Goal: Task Accomplishment & Management: Manage account settings

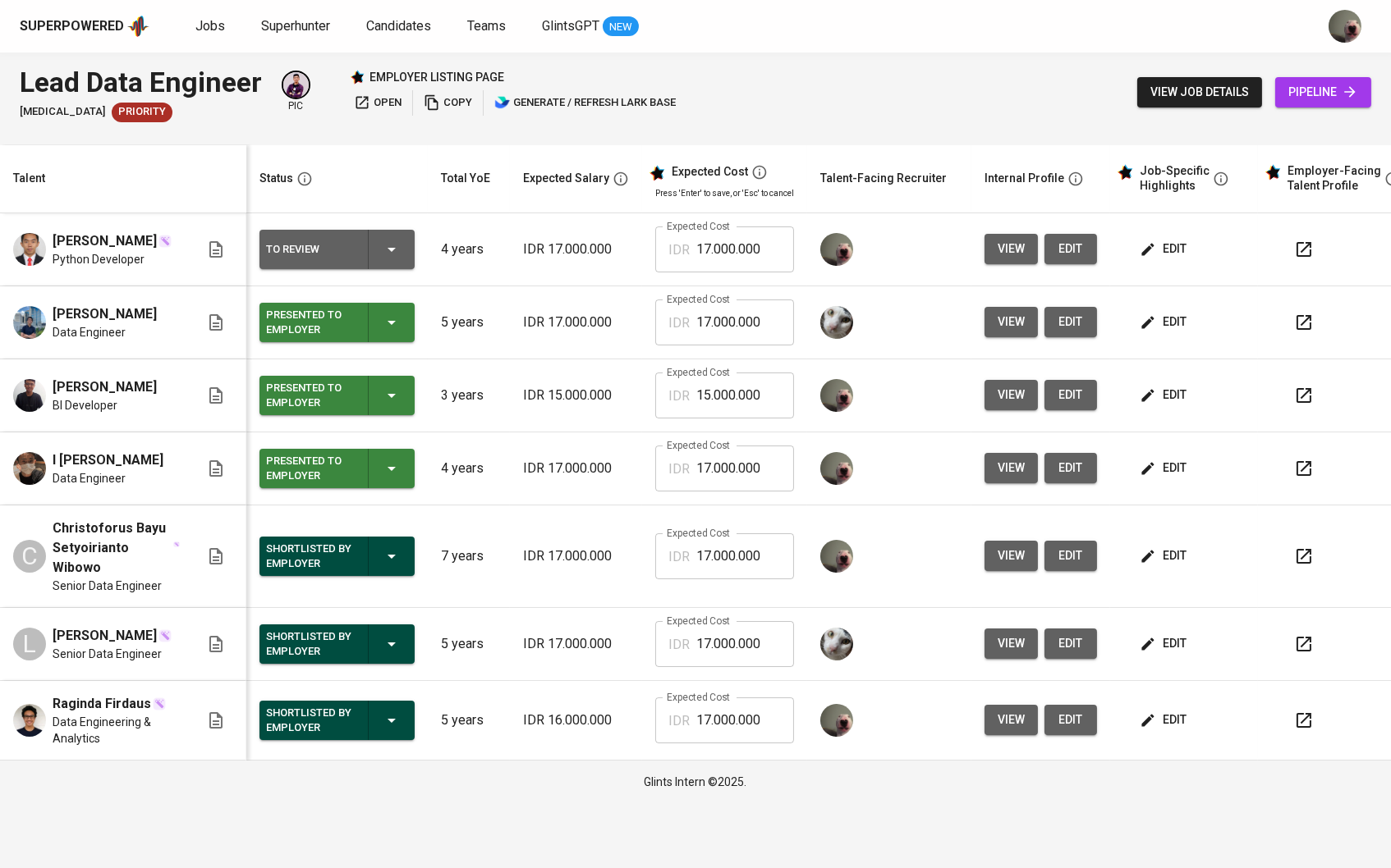
click at [1310, 85] on span "pipeline" at bounding box center [1323, 92] width 70 height 20
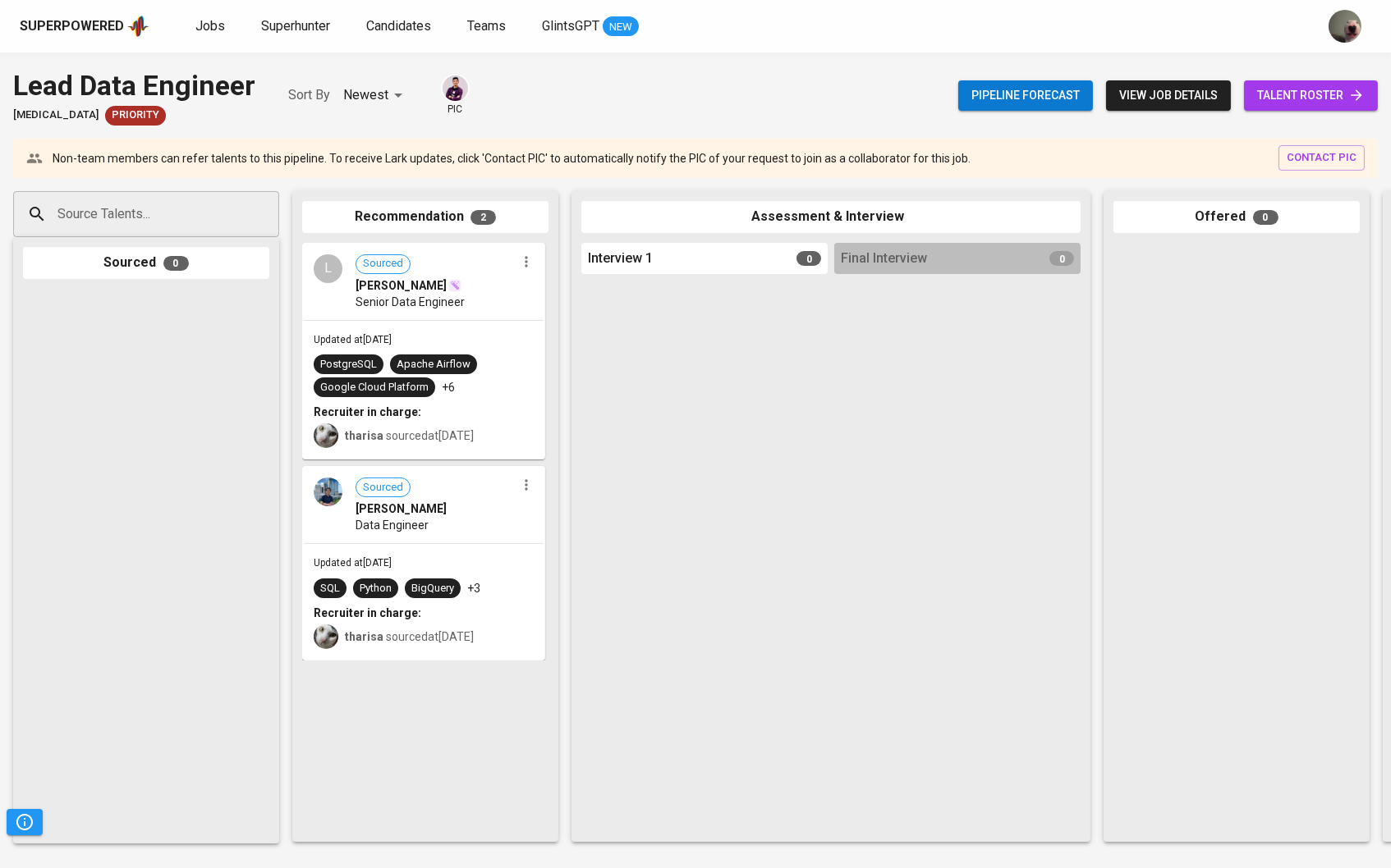
click at [1258, 98] on span "talent roster" at bounding box center [1311, 95] width 107 height 20
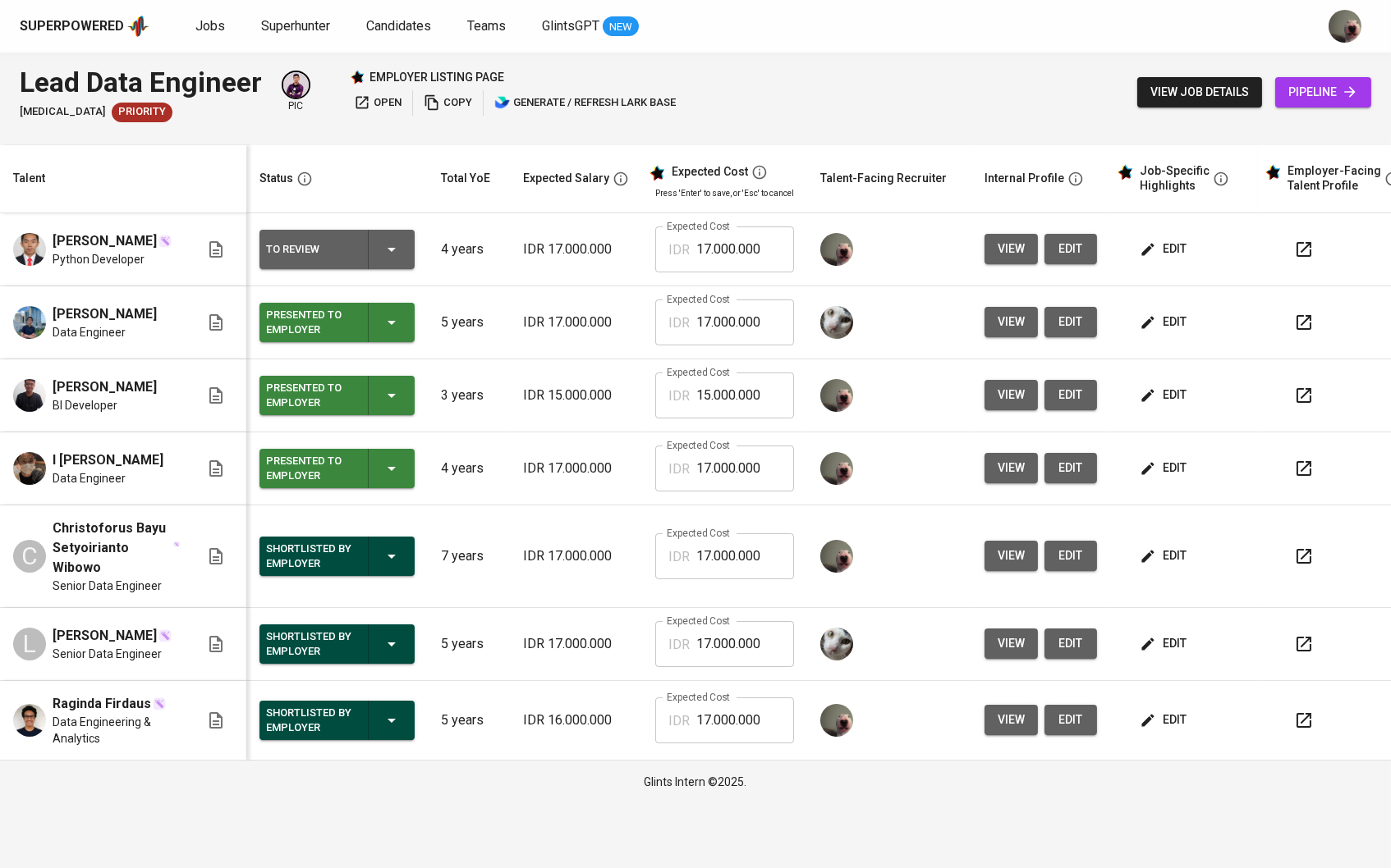
click at [1003, 483] on button "view" at bounding box center [1010, 467] width 53 height 30
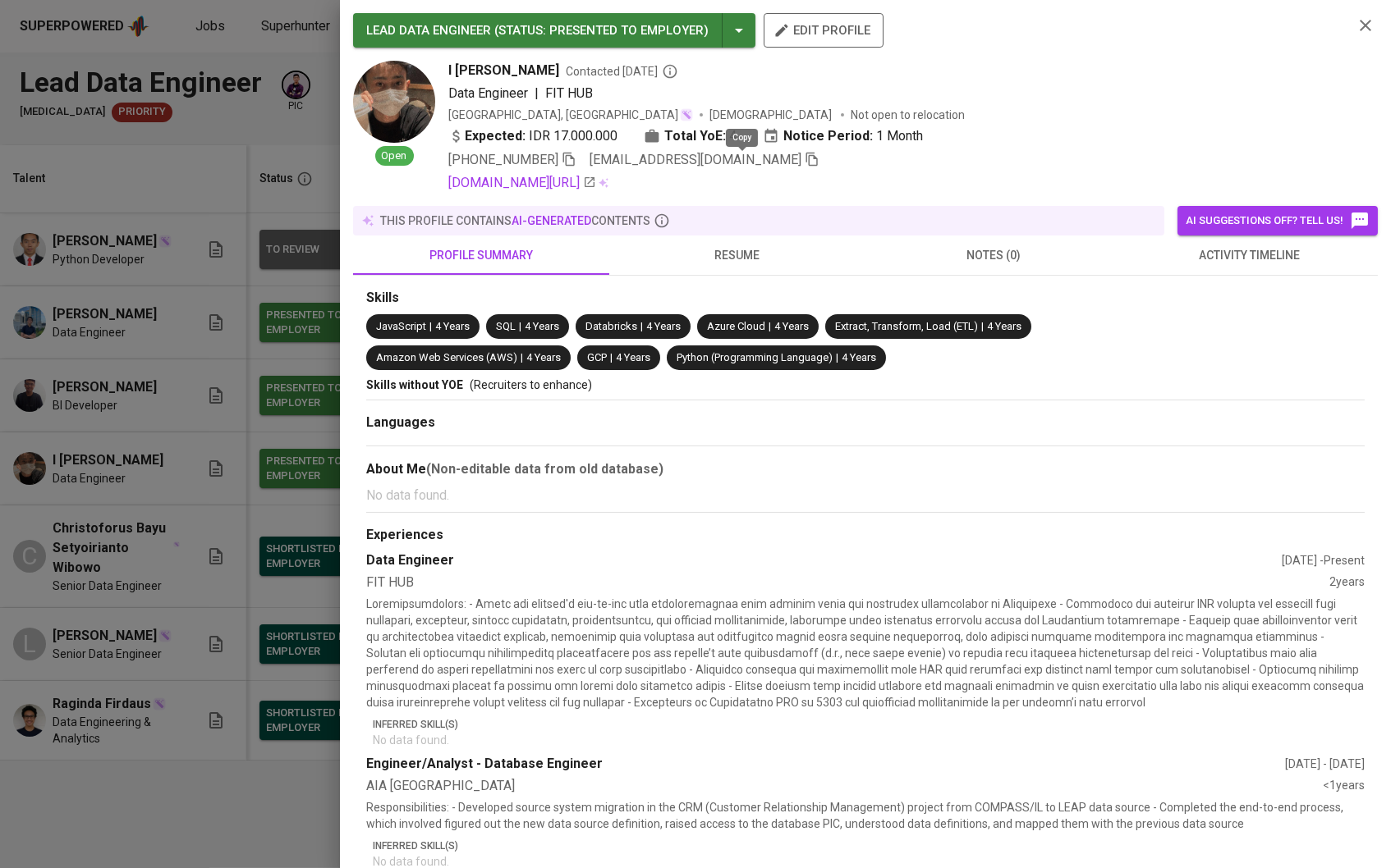
click at [805, 159] on icon "button" at bounding box center [811, 158] width 14 height 14
click at [140, 189] on div at bounding box center [696, 434] width 1391 height 868
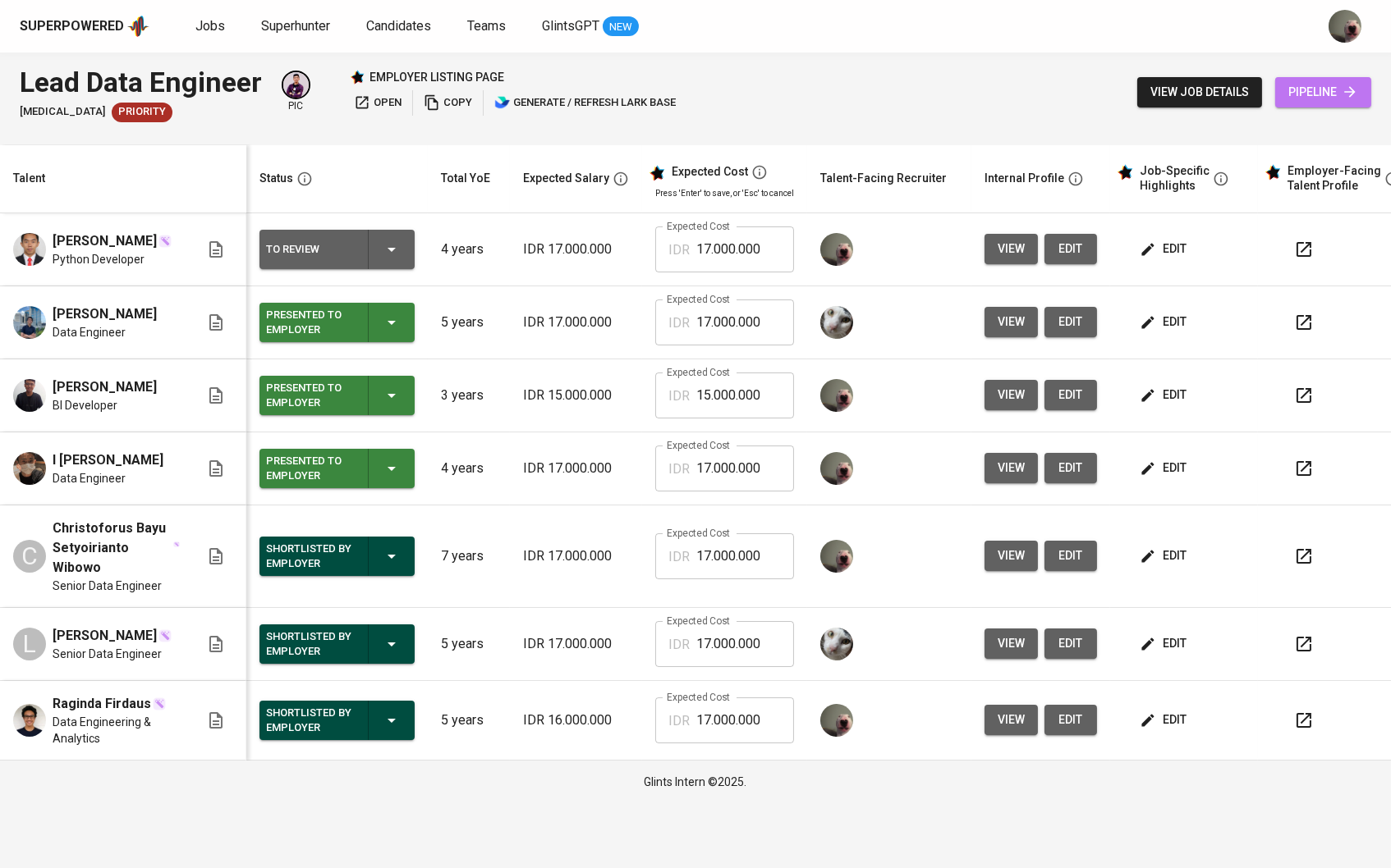
click at [1336, 90] on span "pipeline" at bounding box center [1323, 92] width 70 height 20
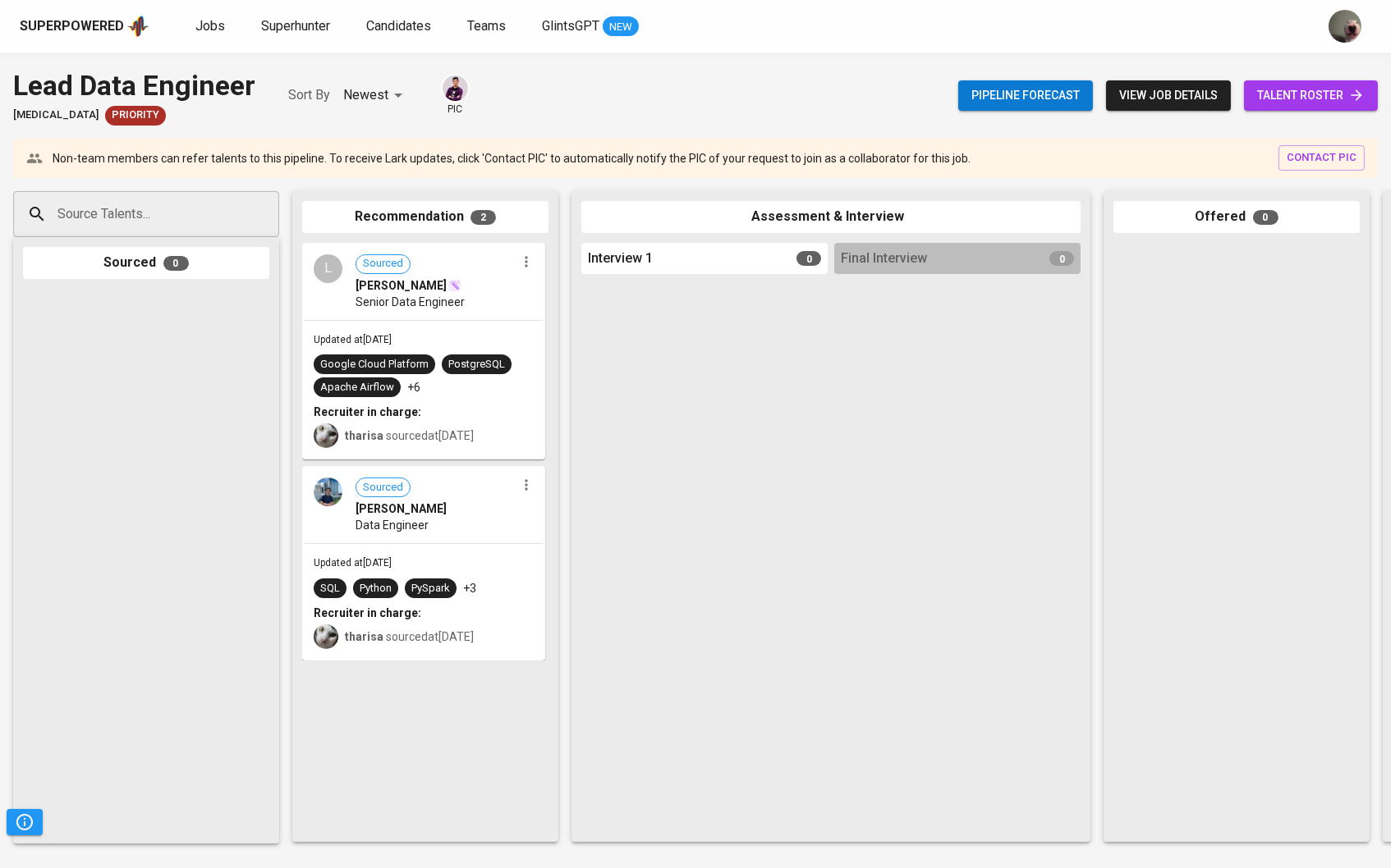
click at [222, 183] on div "Source Talents... Source Talents... Sourced 0 Recommendation 2 L Sourced [PERSO…" at bounding box center [978, 516] width 1955 height 677
click at [209, 216] on input "Source Talents..." at bounding box center [139, 214] width 173 height 31
paste input "[EMAIL_ADDRESS][DOMAIN_NAME]"
click at [198, 226] on input "[EMAIL_ADDRESS][DOMAIN_NAME]" at bounding box center [139, 214] width 173 height 31
paste input "[EMAIL_ADDRESS][DOMAIN_NAME]"
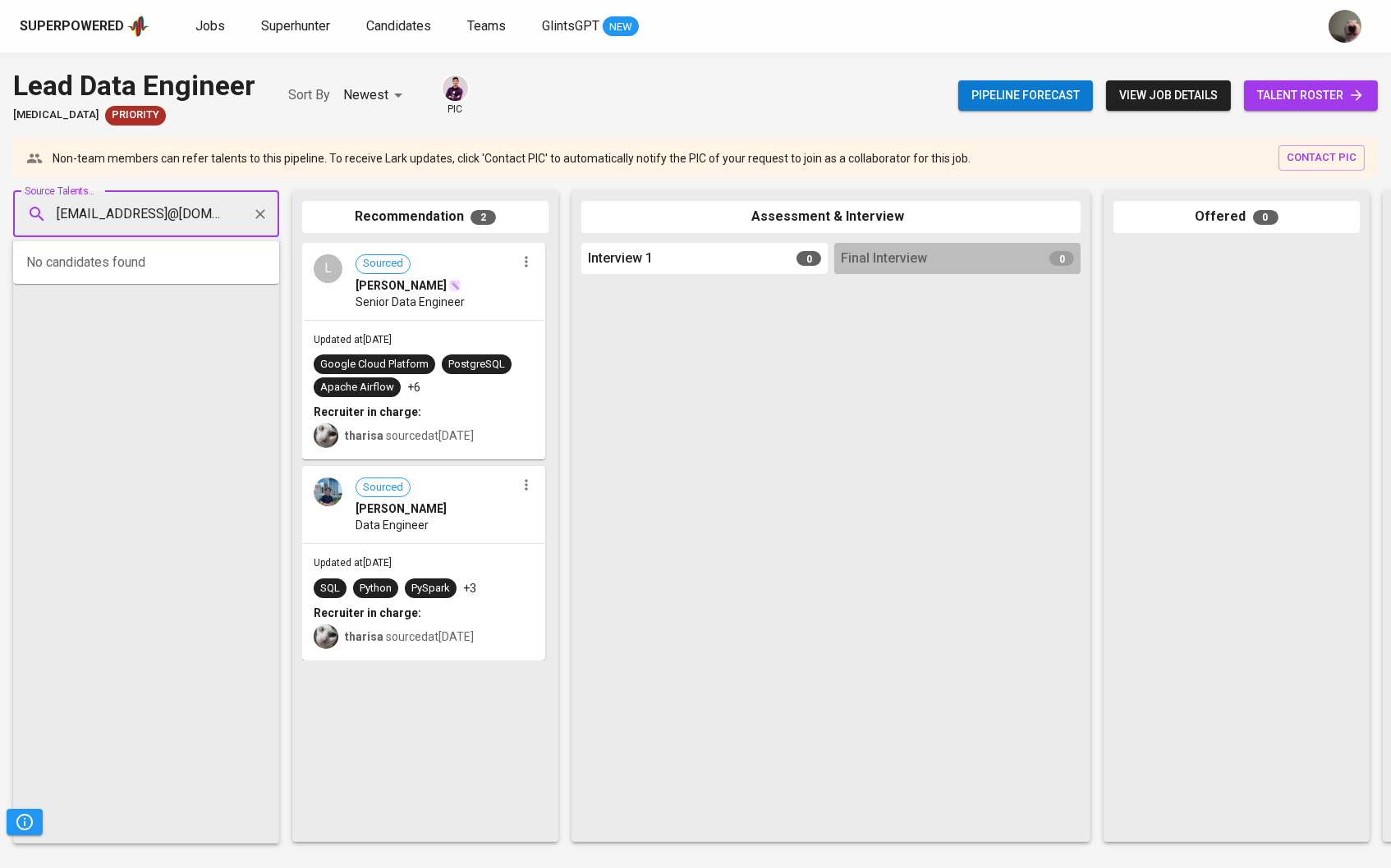
paste input "text"
type input "[EMAIL_ADDRESS][DOMAIN_NAME]"
click at [156, 260] on div "I [PERSON_NAME]" at bounding box center [146, 261] width 155 height 16
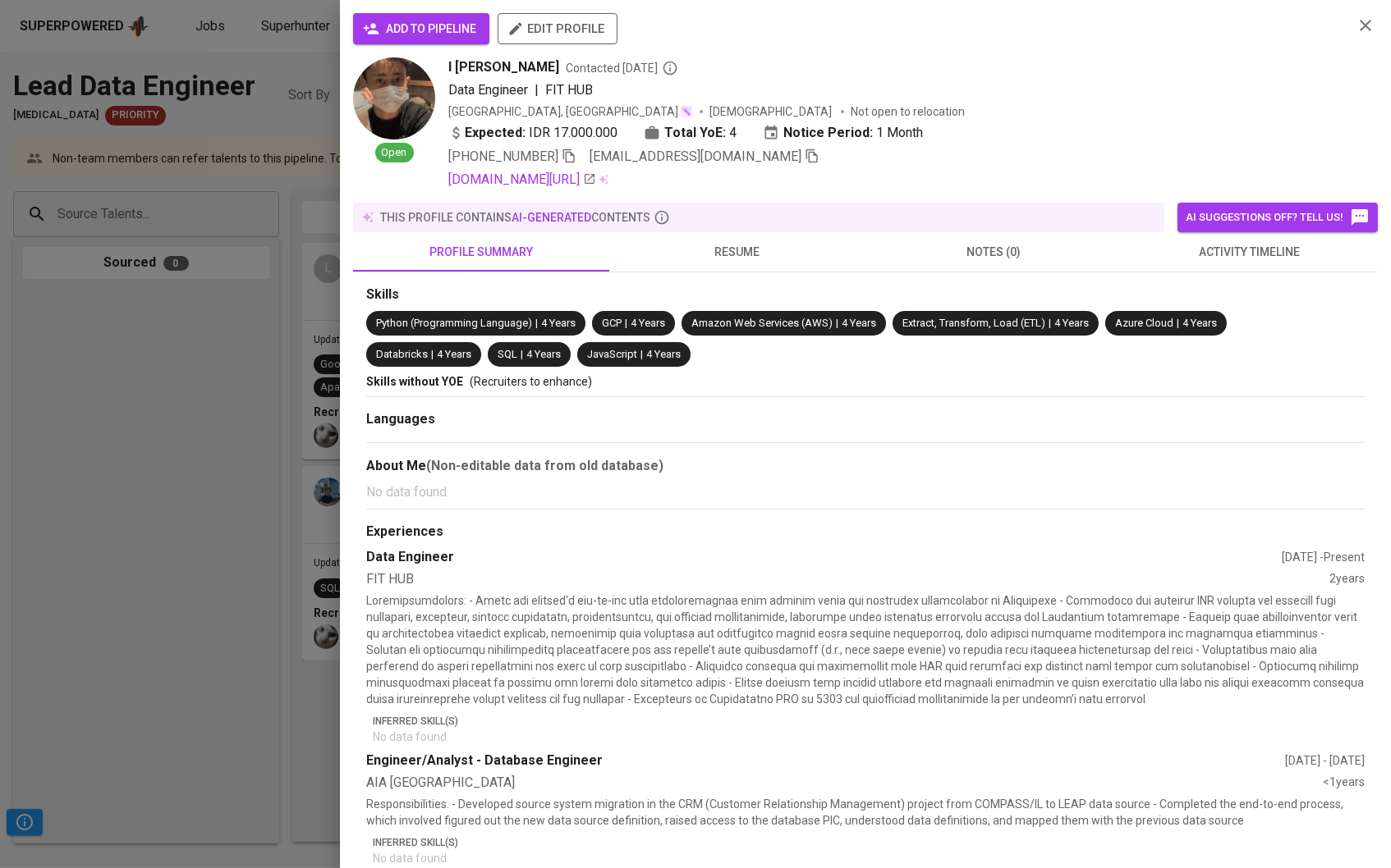
click at [376, 37] on icon "button" at bounding box center [371, 28] width 16 height 16
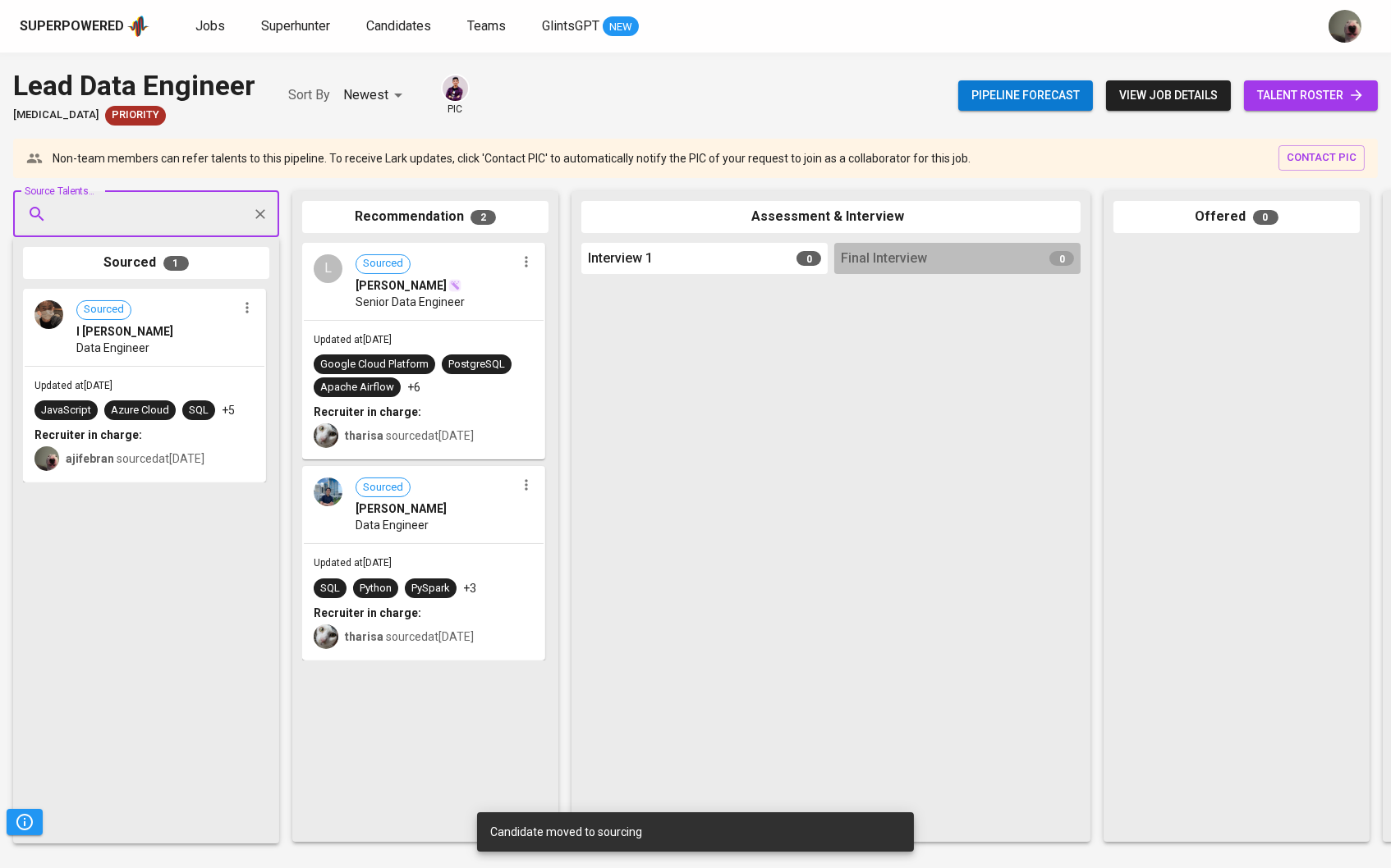
click at [1322, 90] on span "talent roster" at bounding box center [1311, 95] width 107 height 20
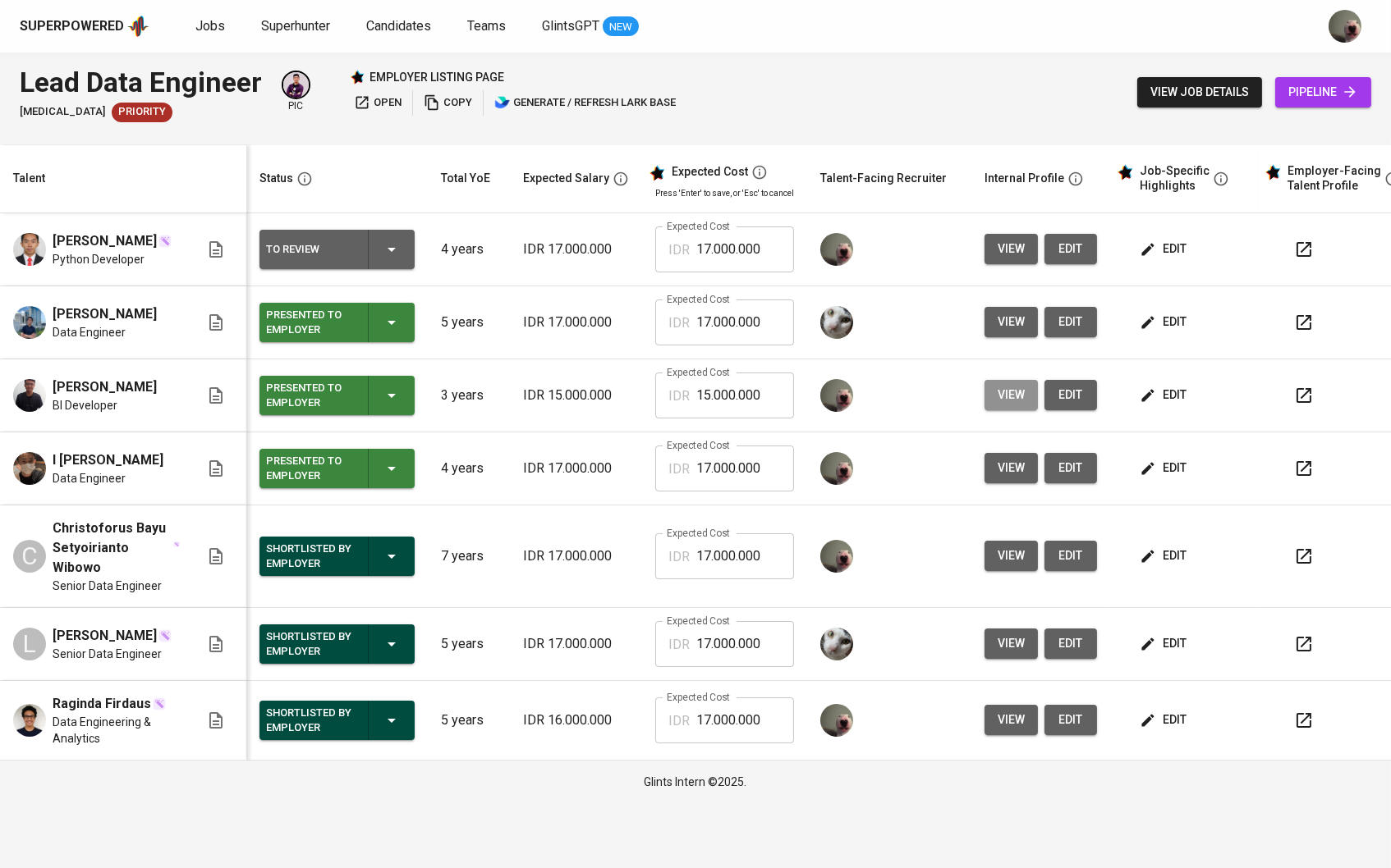
click at [1010, 392] on span "view" at bounding box center [1011, 395] width 27 height 20
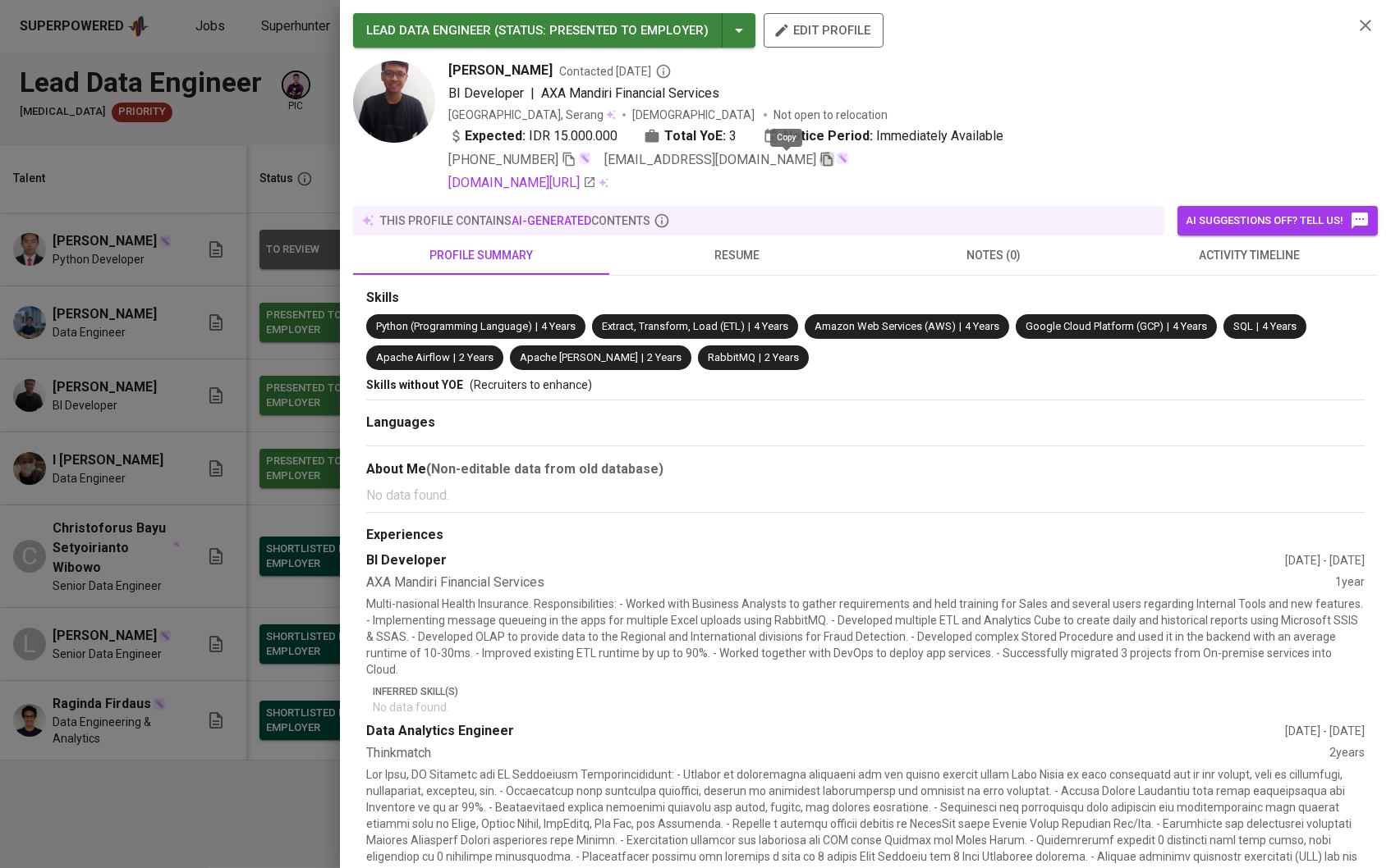
click at [819, 163] on icon "button" at bounding box center [826, 158] width 14 height 14
click at [226, 212] on div at bounding box center [696, 434] width 1391 height 868
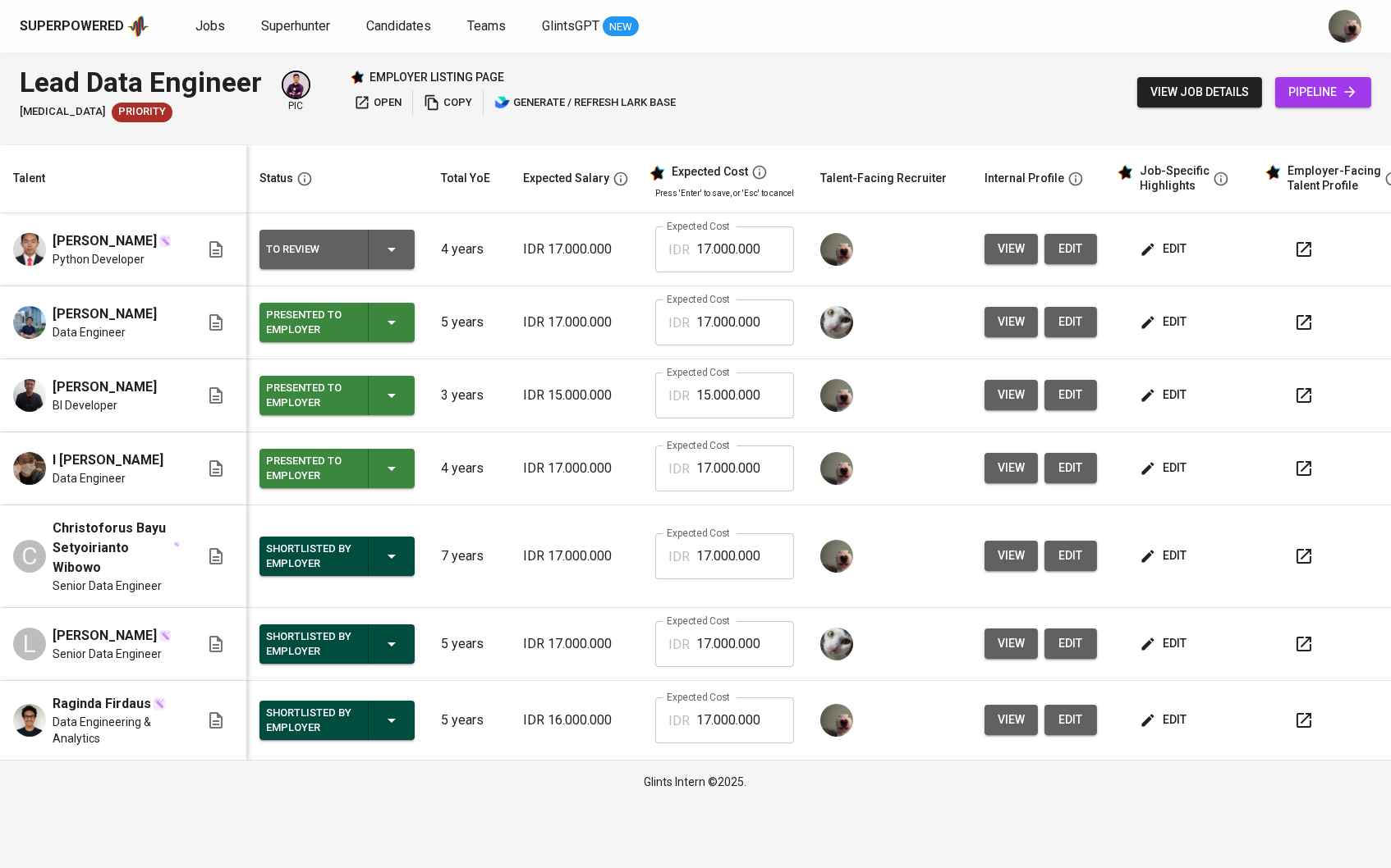
click at [1309, 74] on div "view job details pipeline" at bounding box center [1254, 93] width 234 height 60
click at [1294, 84] on span "pipeline" at bounding box center [1323, 92] width 70 height 20
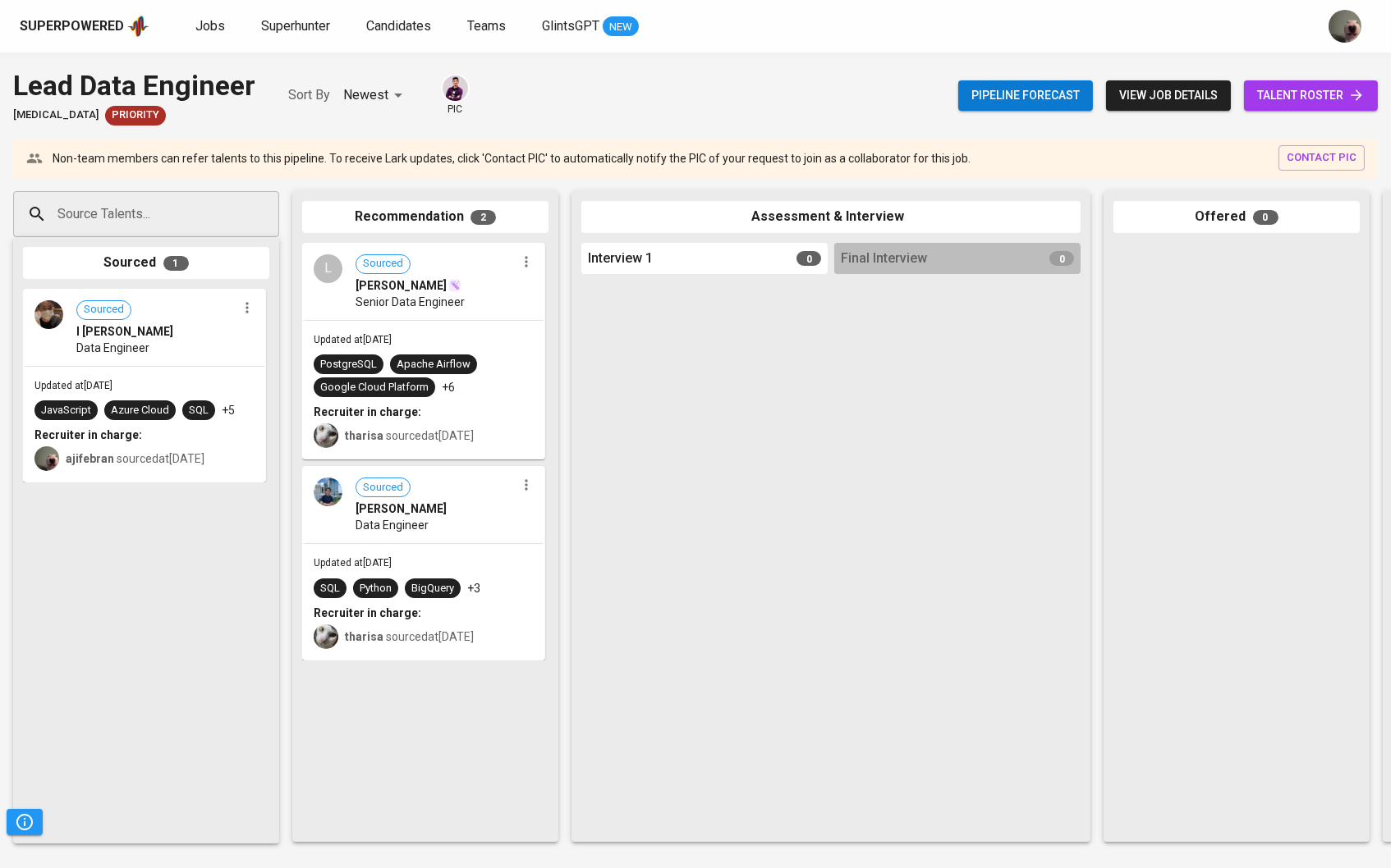
click at [130, 231] on div "Source Talents..." at bounding box center [146, 214] width 266 height 46
paste input "[EMAIL_ADDRESS][DOMAIN_NAME]"
type input "[EMAIL_ADDRESS][DOMAIN_NAME]"
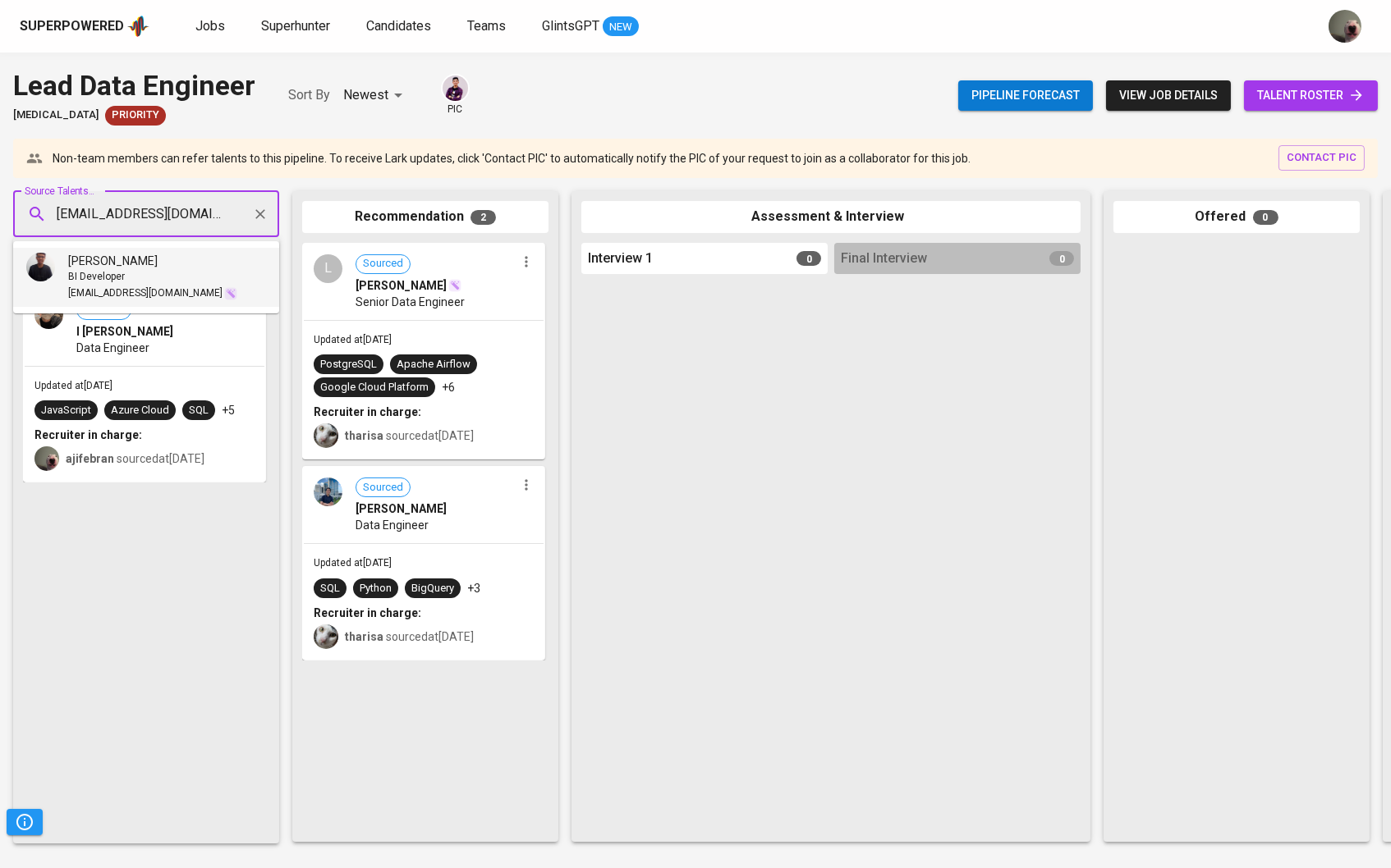
click at [140, 261] on span "[PERSON_NAME]" at bounding box center [113, 261] width 90 height 16
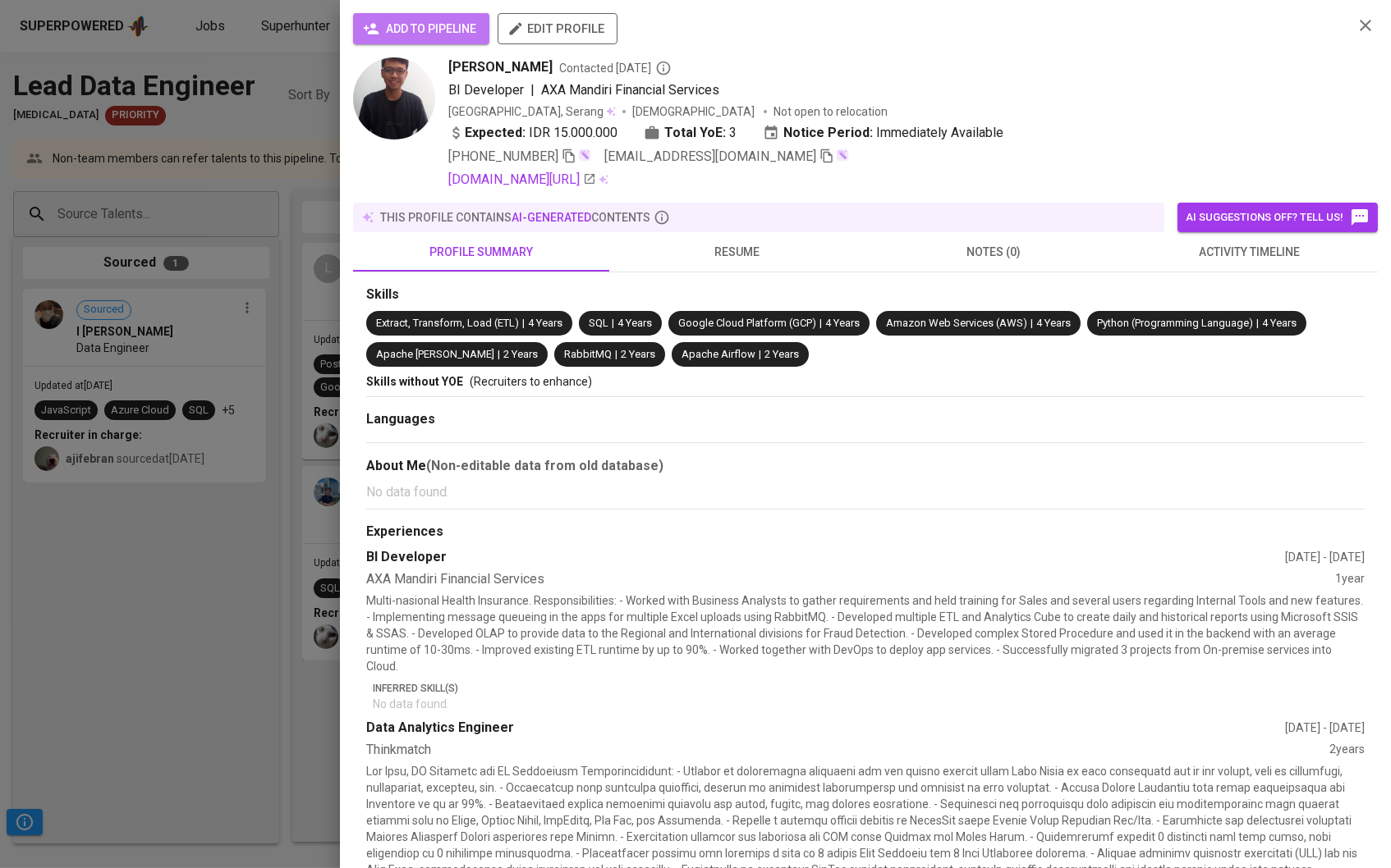
click at [452, 36] on span "add to pipeline" at bounding box center [421, 29] width 110 height 20
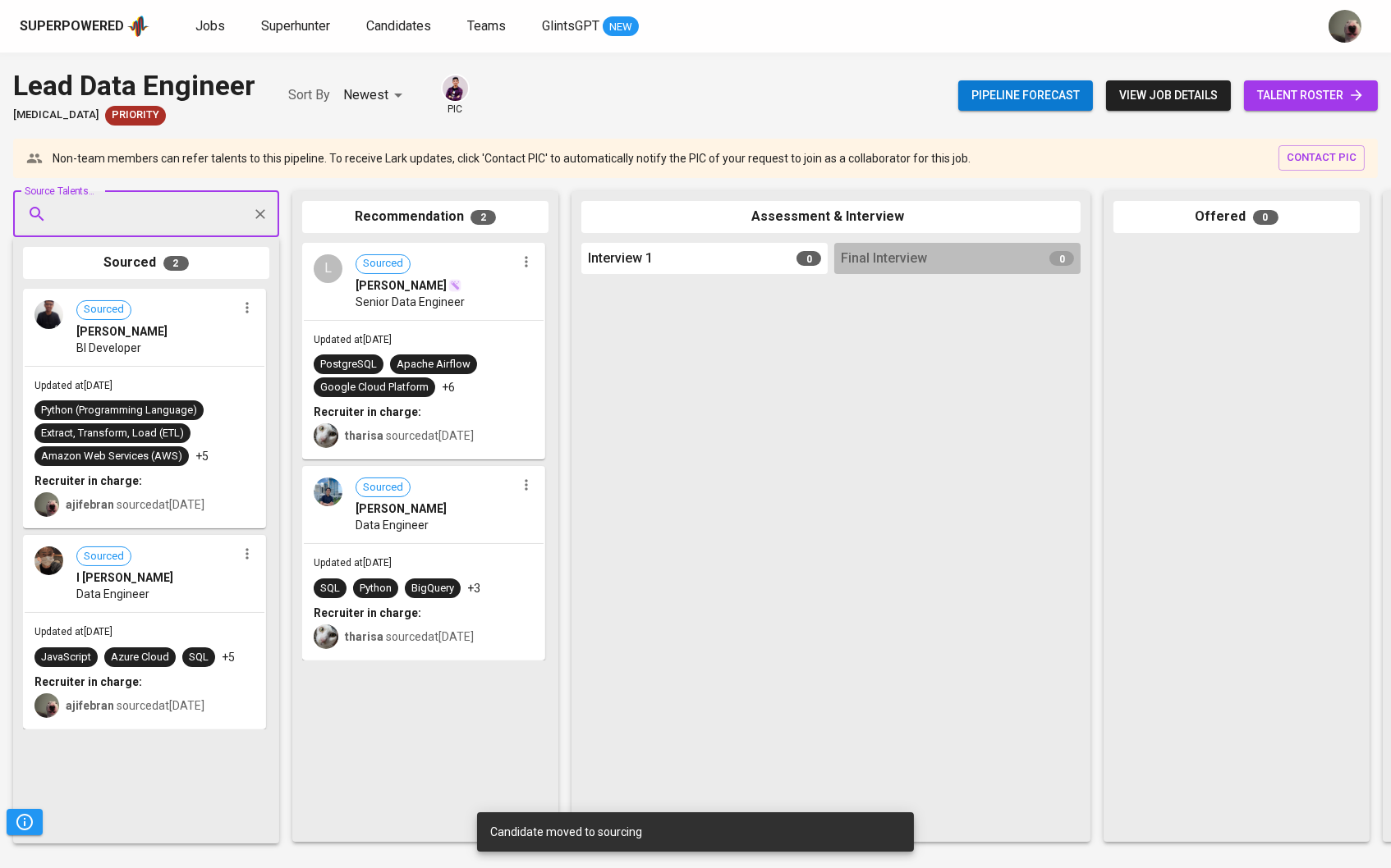
click at [1299, 91] on span "talent roster" at bounding box center [1311, 95] width 107 height 20
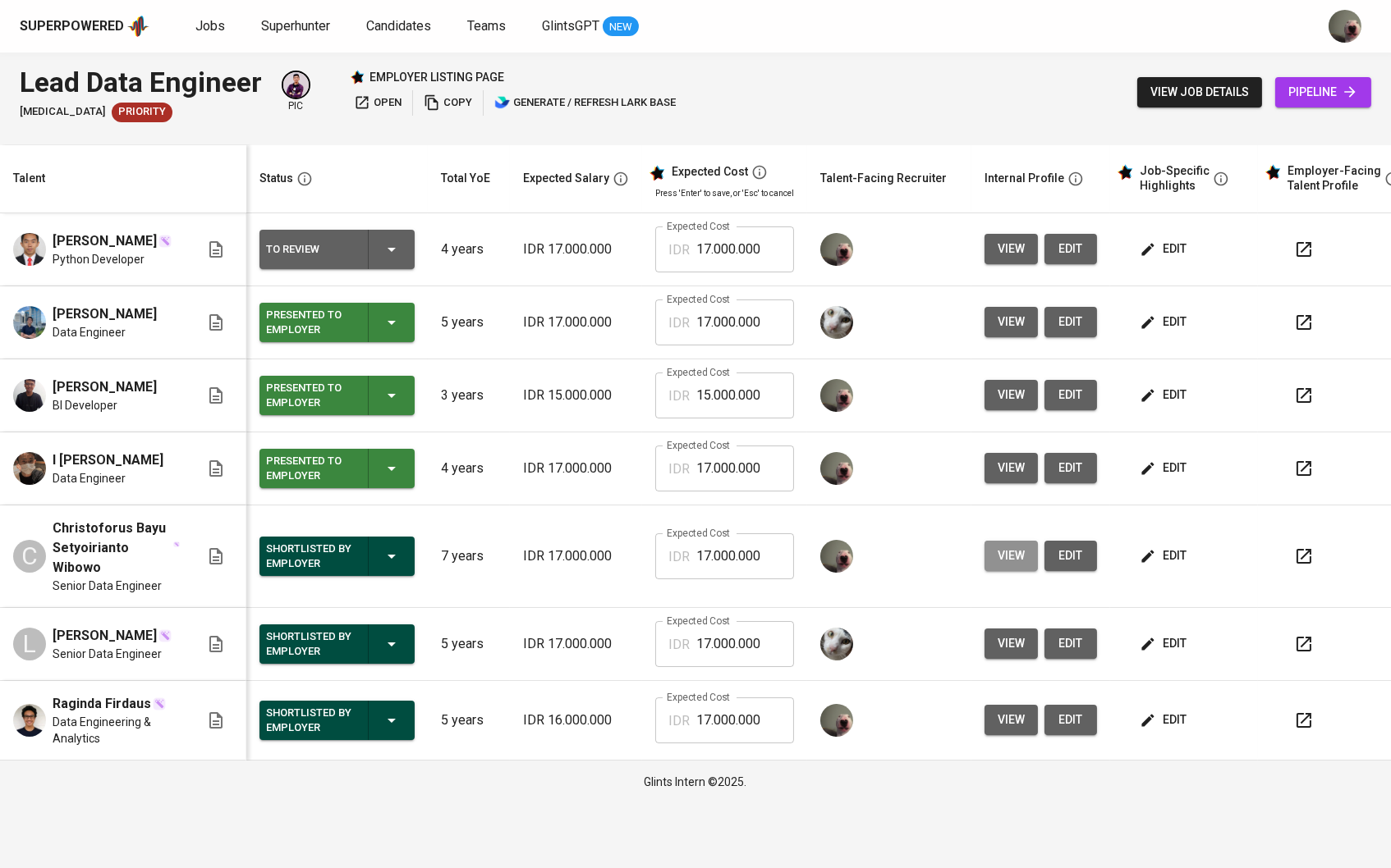
click at [1016, 562] on span "view" at bounding box center [1011, 555] width 27 height 20
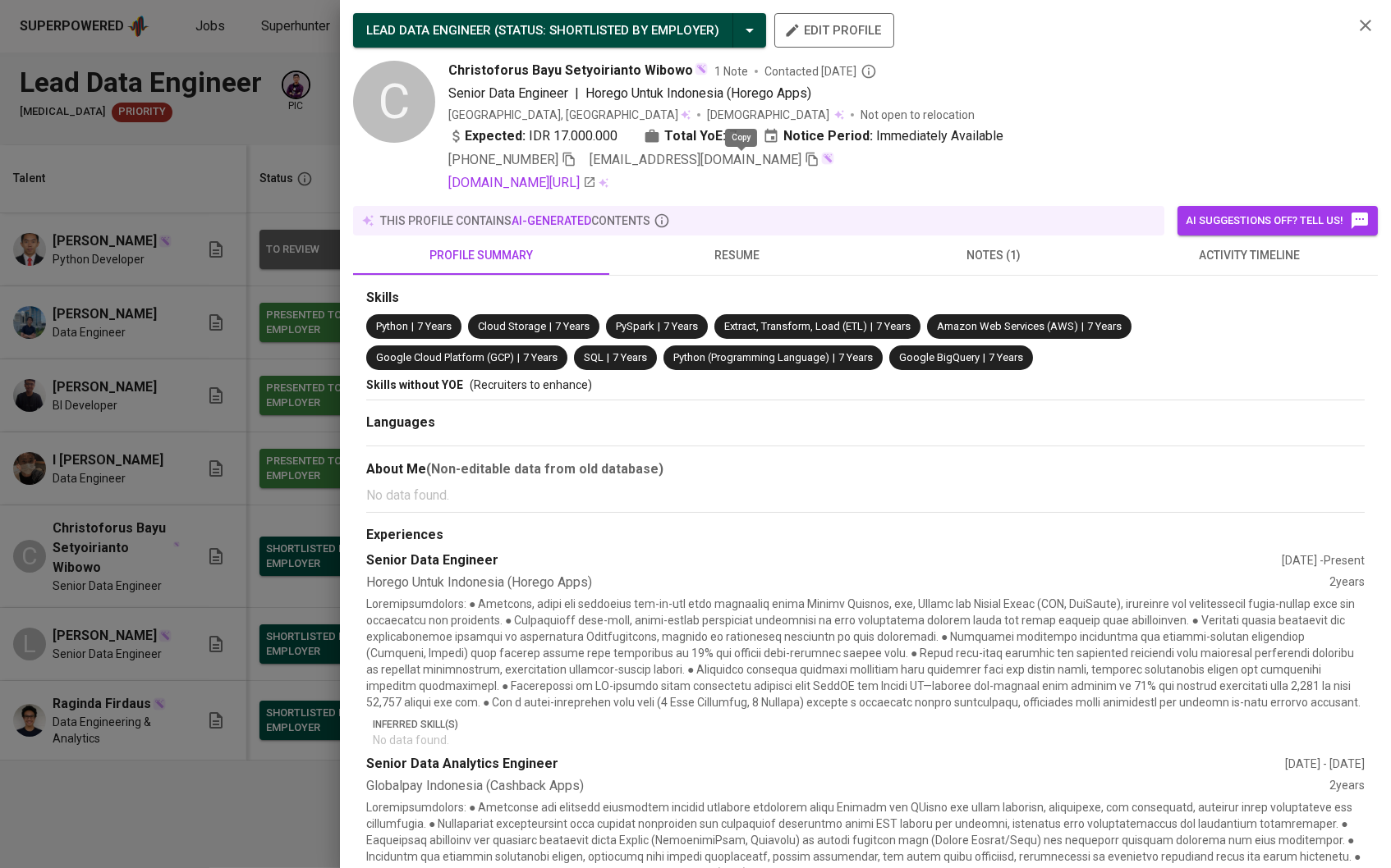
click at [805, 163] on icon "button" at bounding box center [811, 158] width 14 height 14
click at [204, 255] on div at bounding box center [696, 434] width 1391 height 868
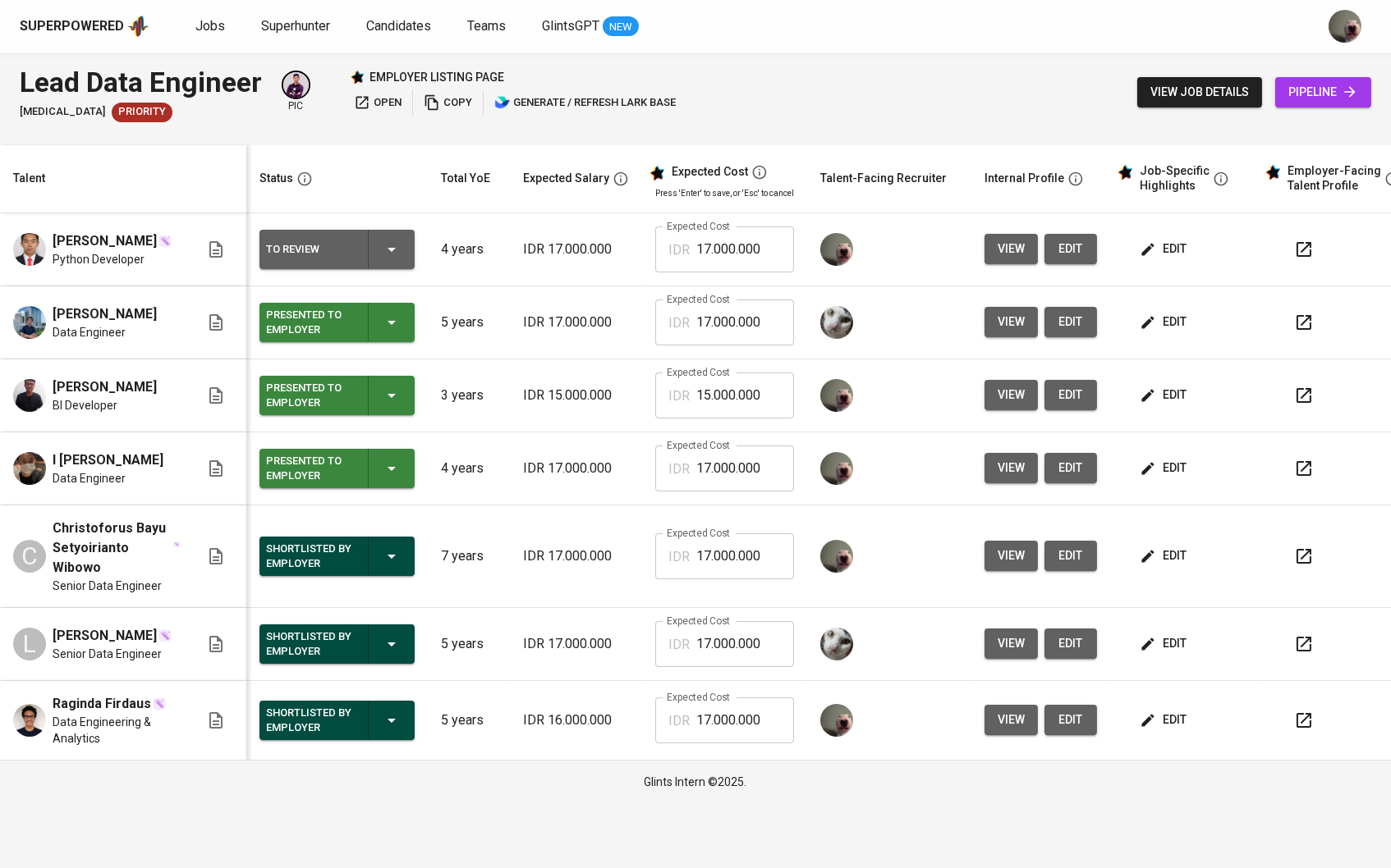
click at [1313, 91] on span "pipeline" at bounding box center [1323, 92] width 70 height 20
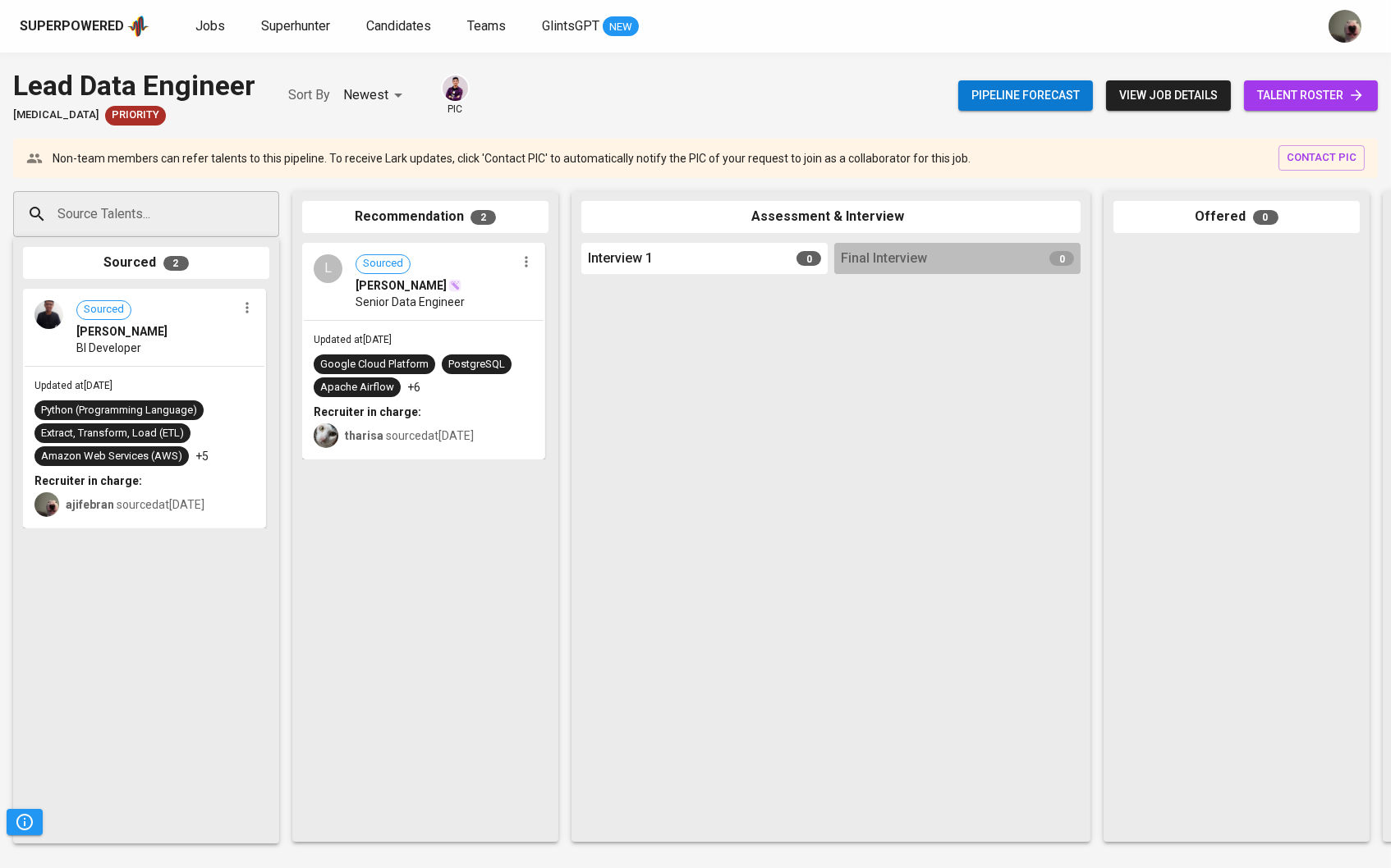
click at [151, 223] on input "Source Talents..." at bounding box center [139, 214] width 173 height 31
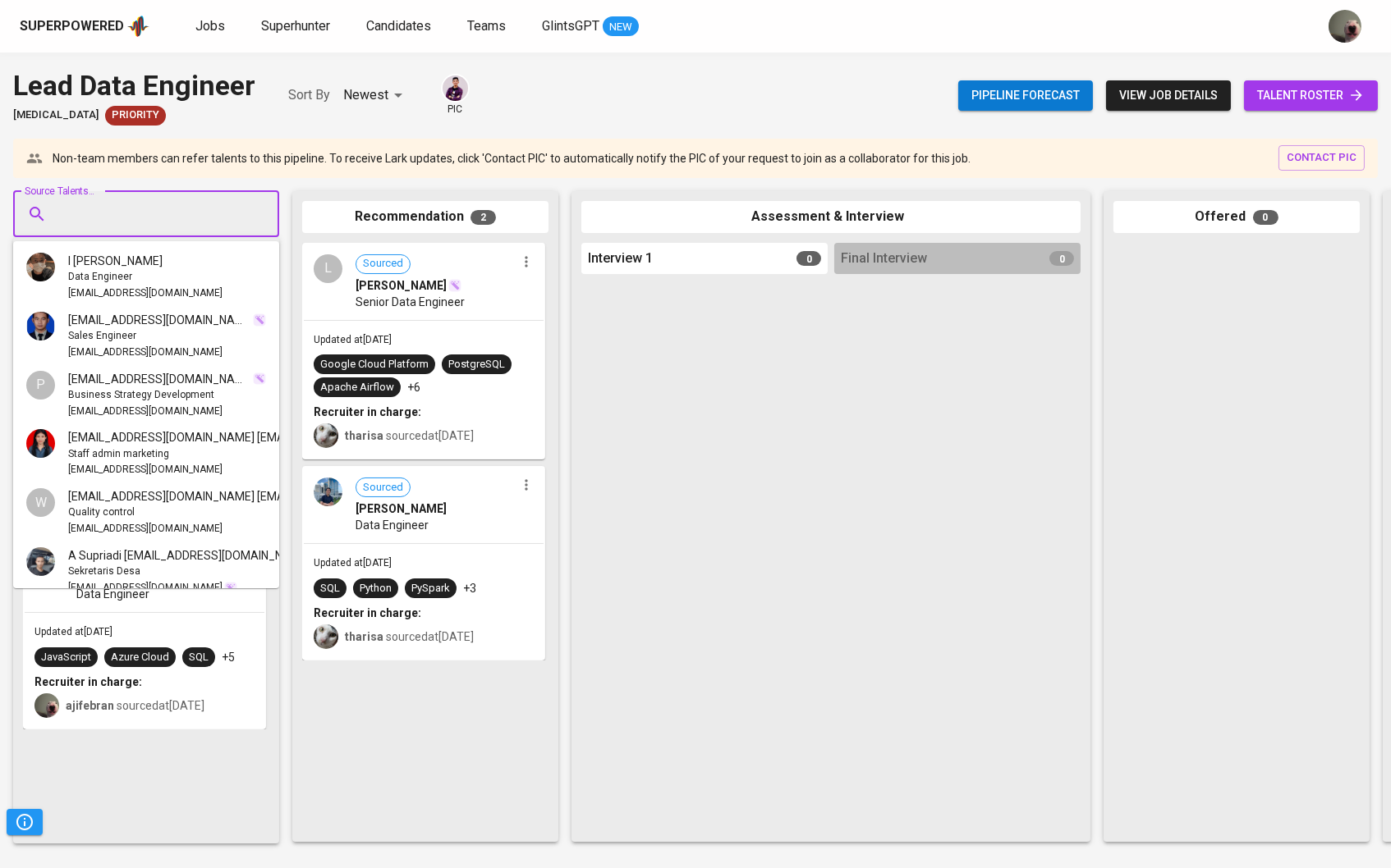
paste input "[EMAIL_ADDRESS][DOMAIN_NAME]"
type input "[EMAIL_ADDRESS][DOMAIN_NAME]"
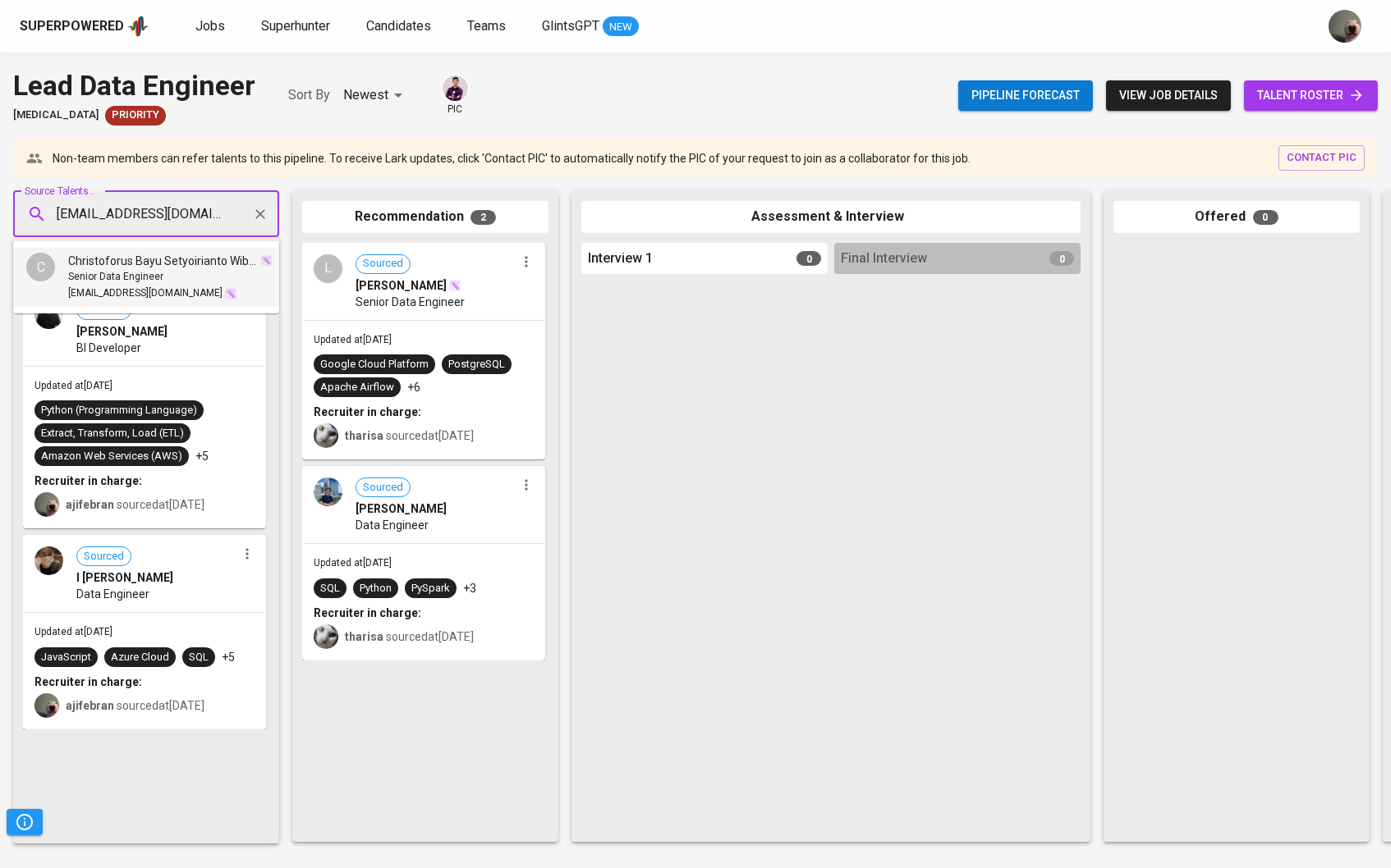
click at [152, 266] on span "Christoforus Bayu Setyoirianto Wibowo" at bounding box center [163, 261] width 190 height 16
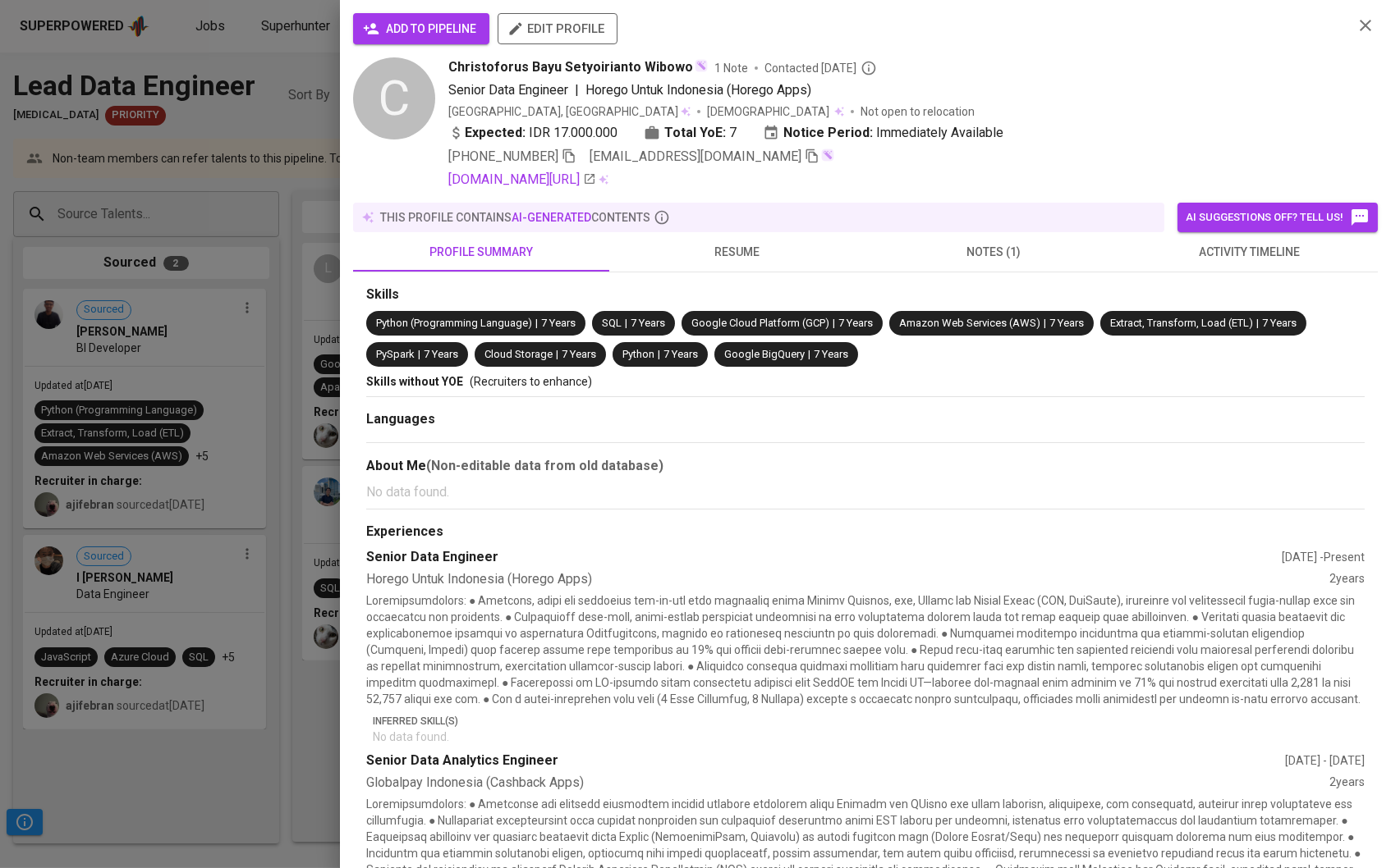
click at [449, 9] on div "add to pipeline edit profile C Christoforus Bayu Setyoirianto Wibowo 1 Note Con…" at bounding box center [866, 434] width 1051 height 868
click at [449, 31] on span "add to pipeline" at bounding box center [421, 29] width 110 height 20
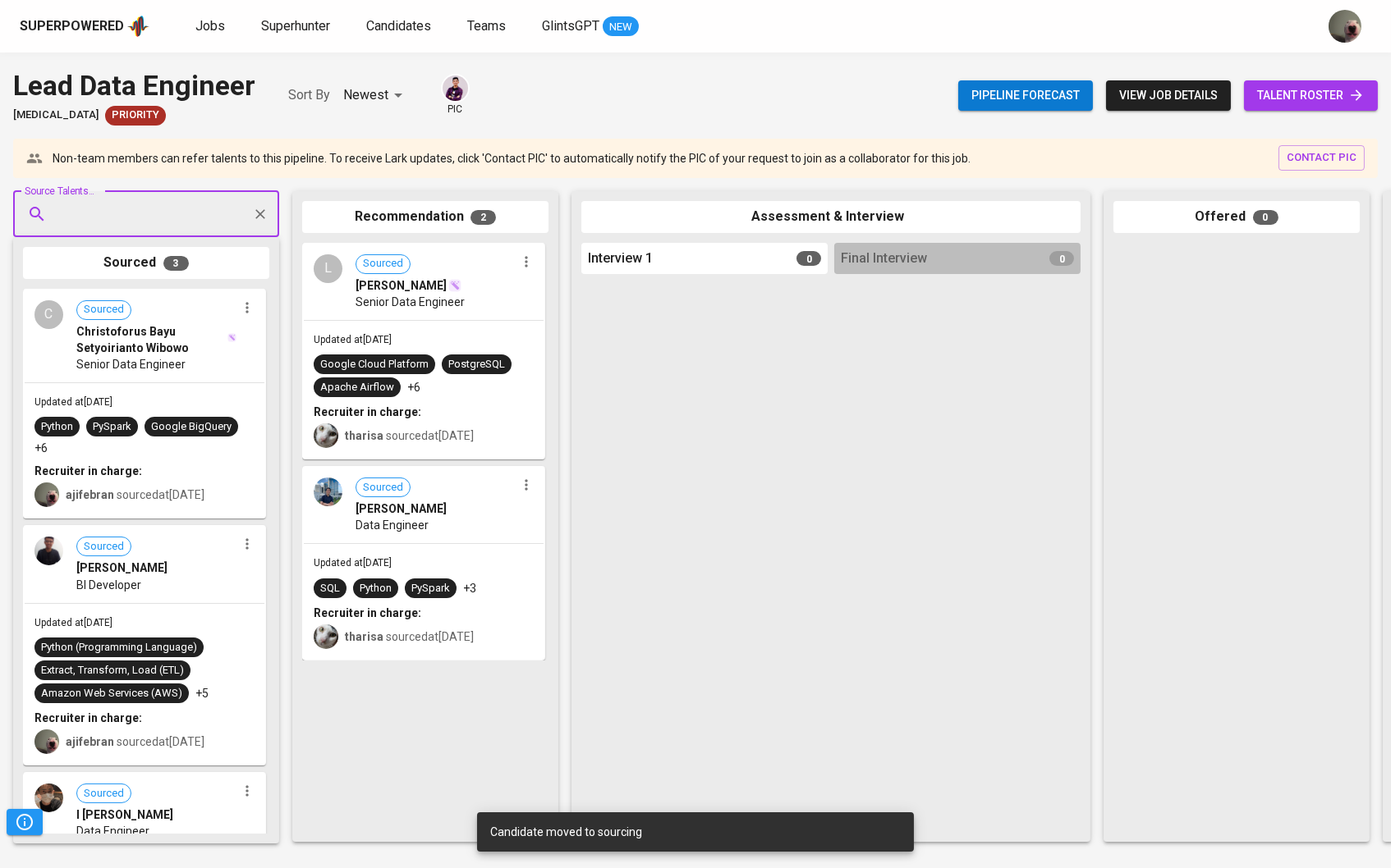
click at [1362, 97] on icon at bounding box center [1356, 95] width 16 height 16
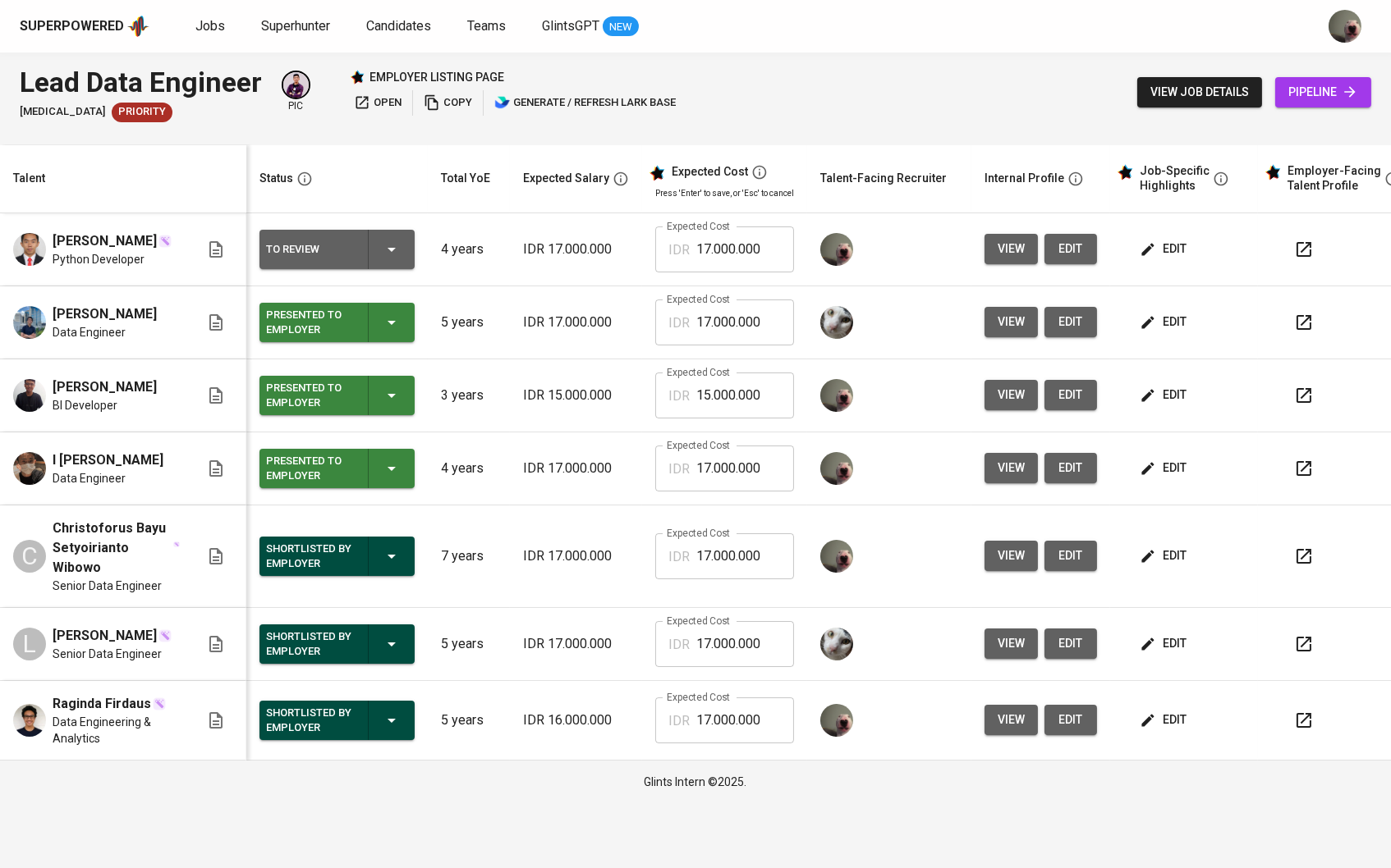
click at [1025, 723] on span "view" at bounding box center [1011, 719] width 27 height 20
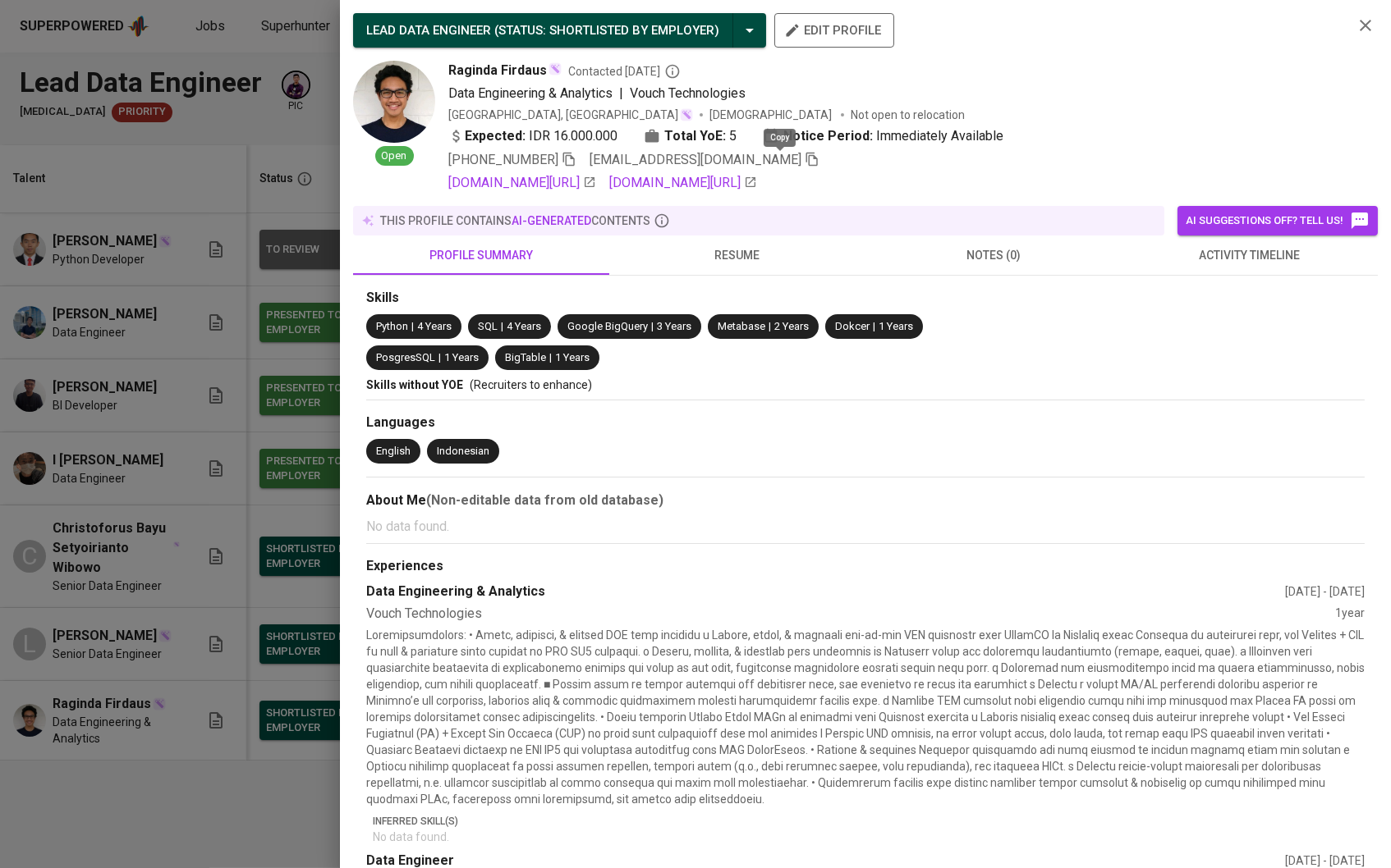
click at [807, 167] on icon "button" at bounding box center [812, 159] width 12 height 14
click at [209, 255] on div at bounding box center [696, 434] width 1391 height 868
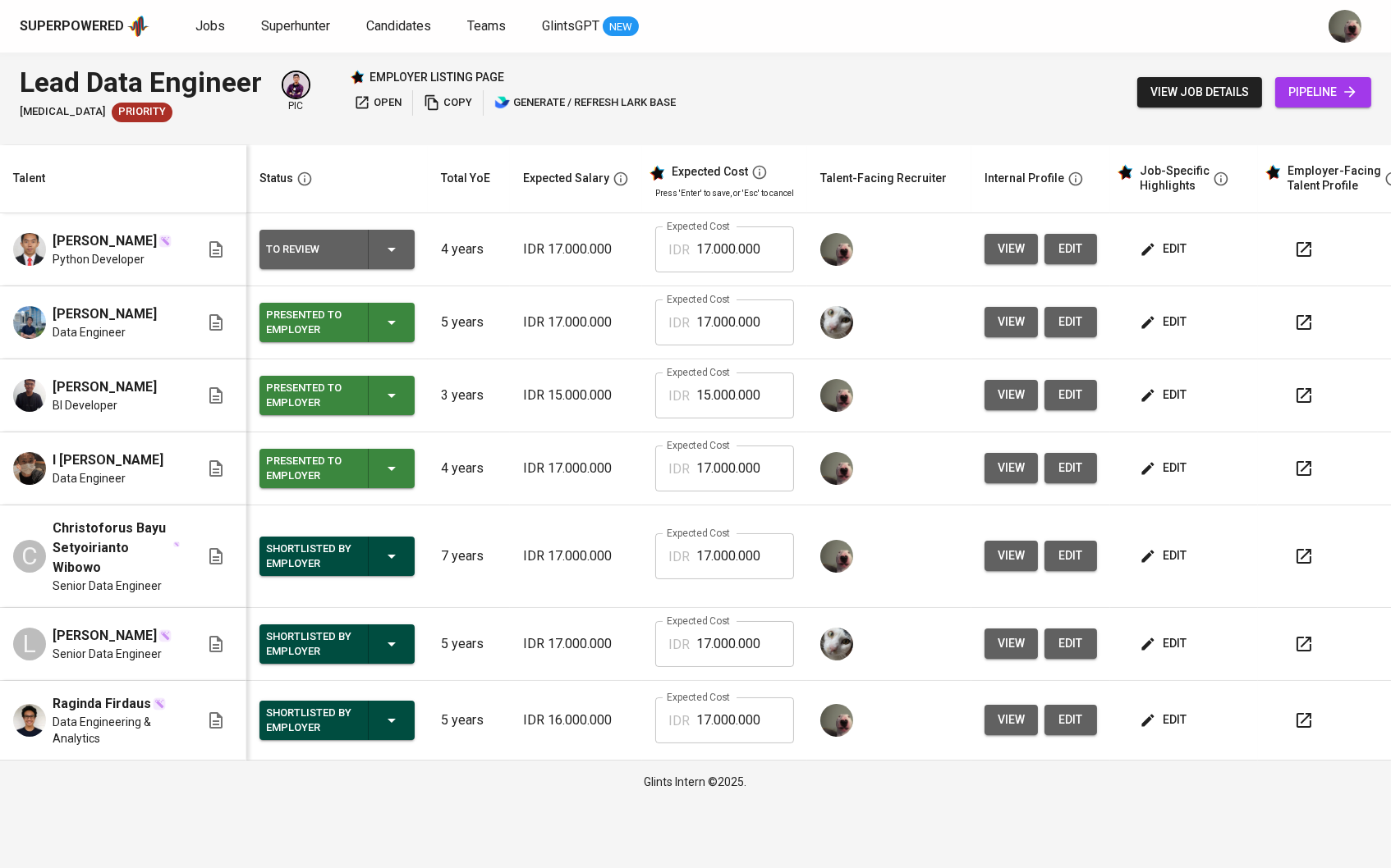
click at [1340, 77] on div "view job details pipeline" at bounding box center [1254, 93] width 234 height 60
click at [1338, 79] on link "pipeline" at bounding box center [1322, 92] width 96 height 30
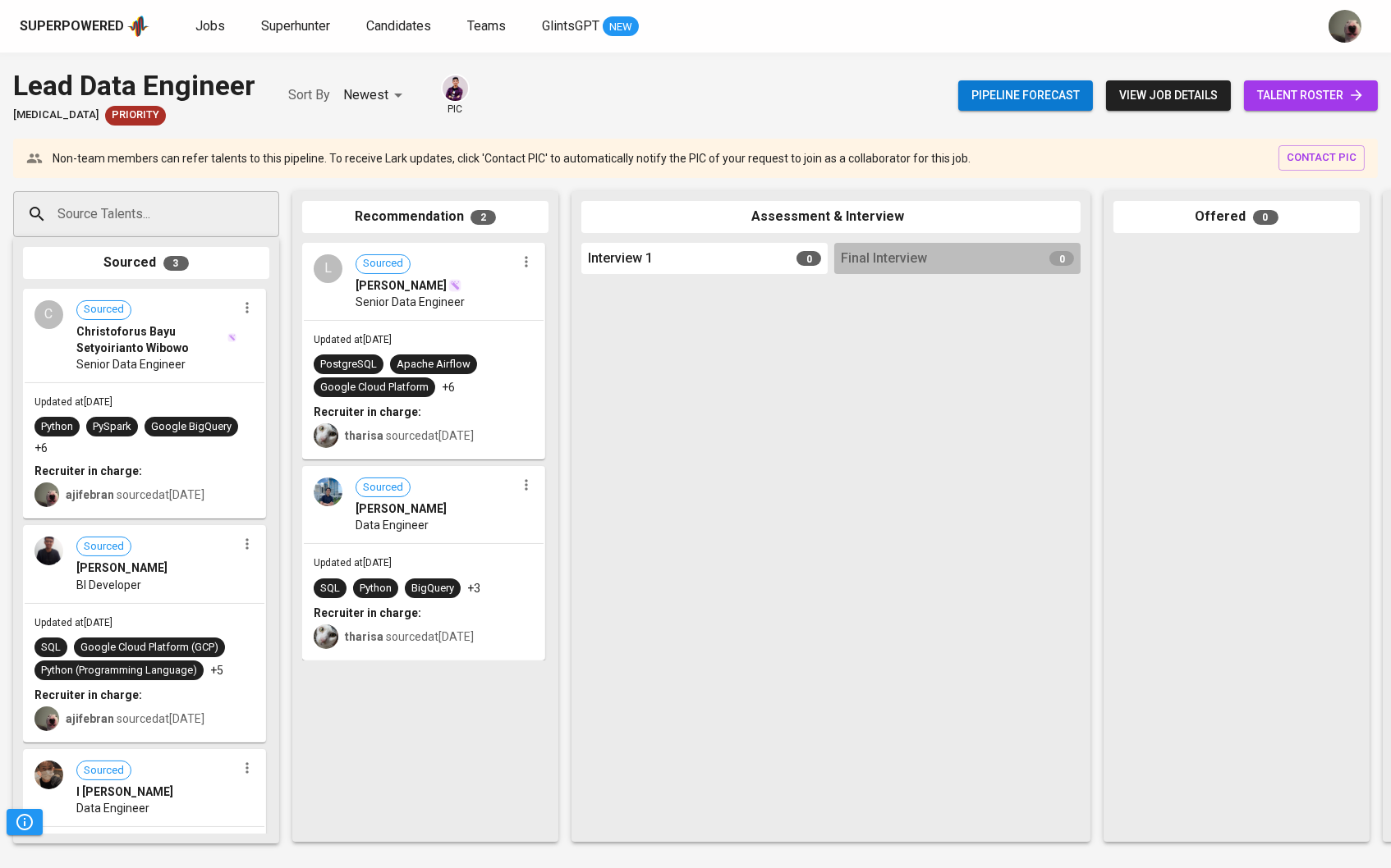
click at [119, 217] on input "Source Talents..." at bounding box center [139, 214] width 173 height 31
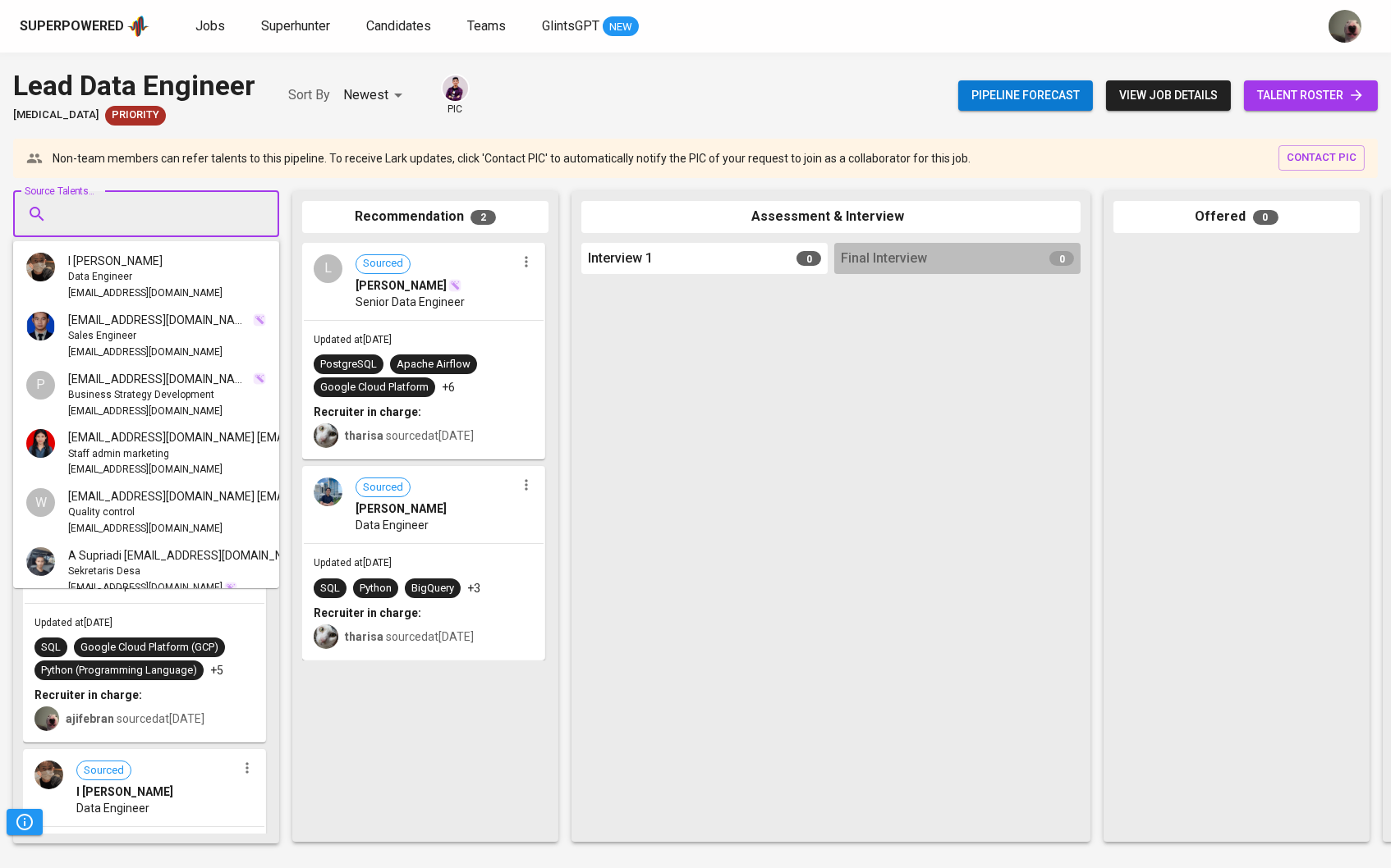
paste input "[EMAIL_ADDRESS][DOMAIN_NAME]"
type input "[EMAIL_ADDRESS][DOMAIN_NAME]"
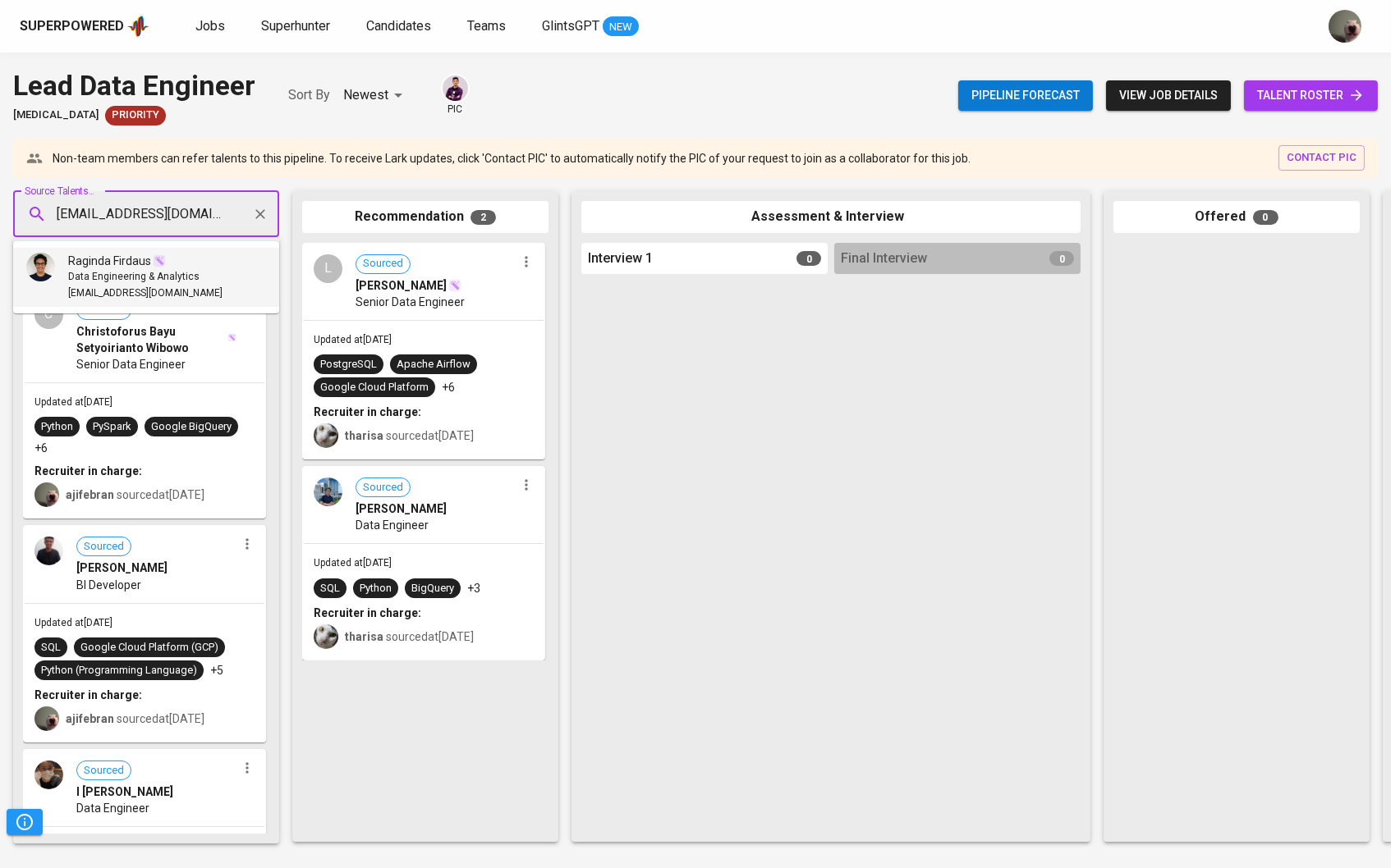
click at [112, 256] on span "Raginda Firdaus" at bounding box center [110, 261] width 83 height 16
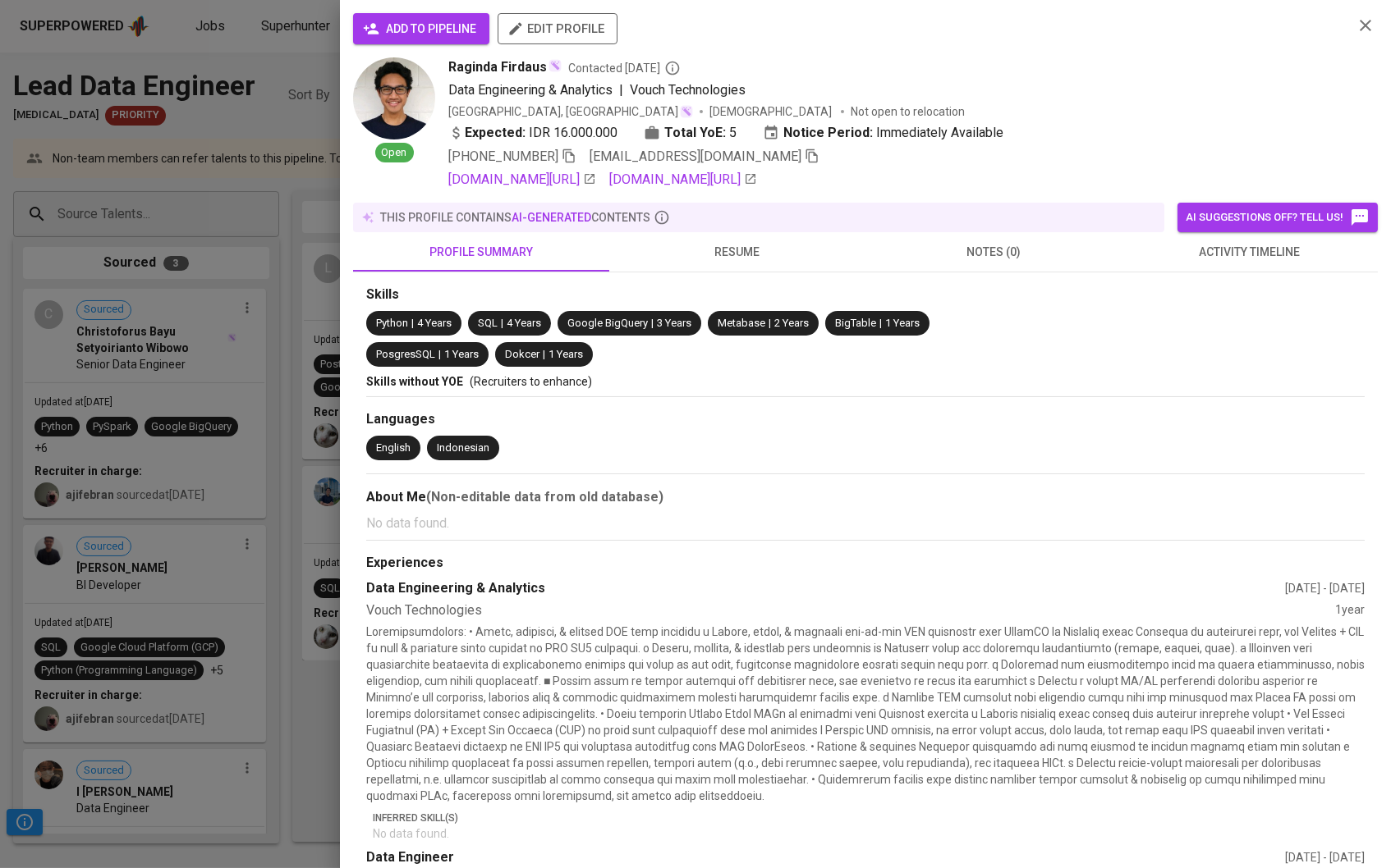
click at [414, 31] on span "add to pipeline" at bounding box center [421, 29] width 110 height 20
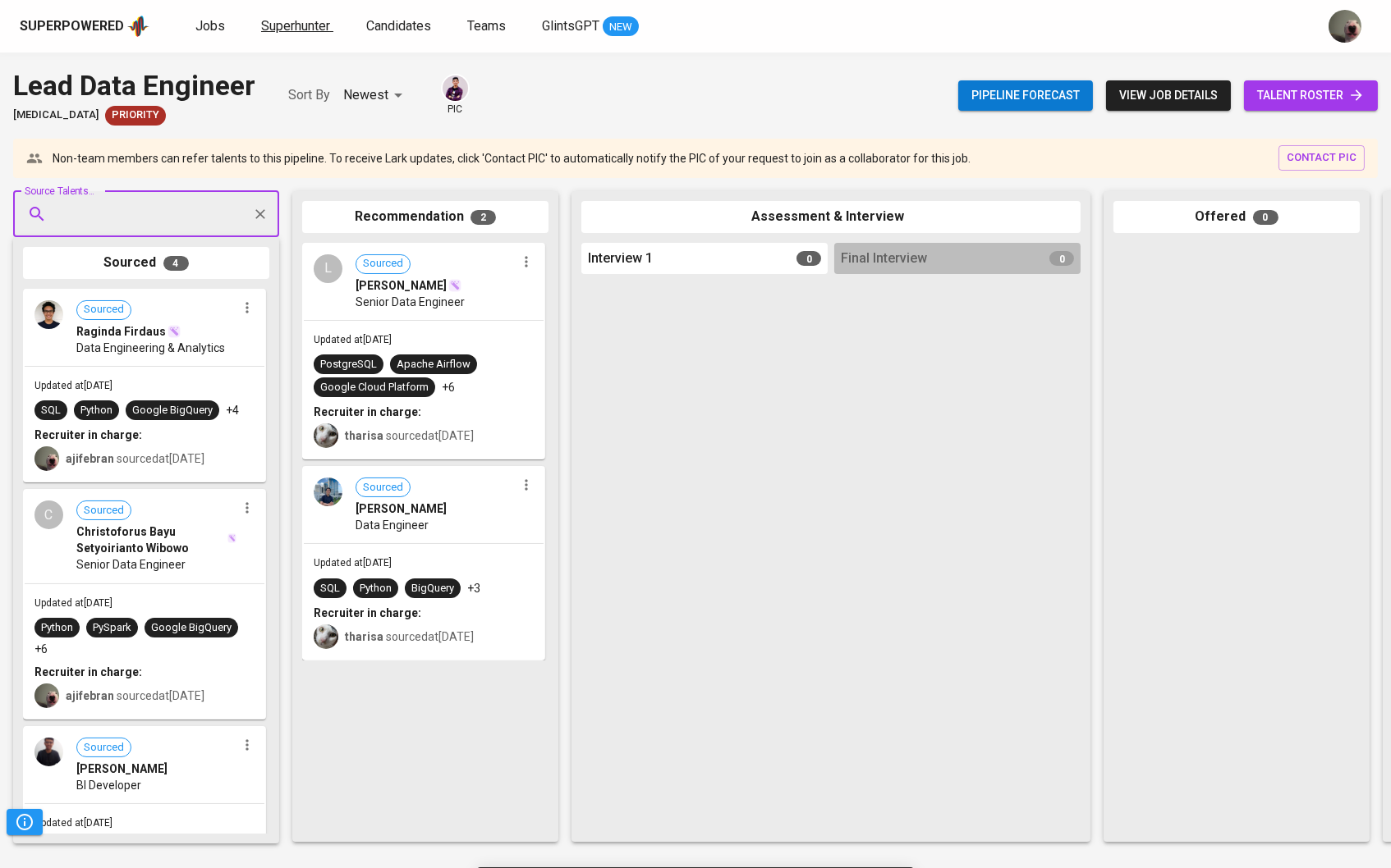
click at [310, 31] on span "Superhunter" at bounding box center [295, 26] width 69 height 15
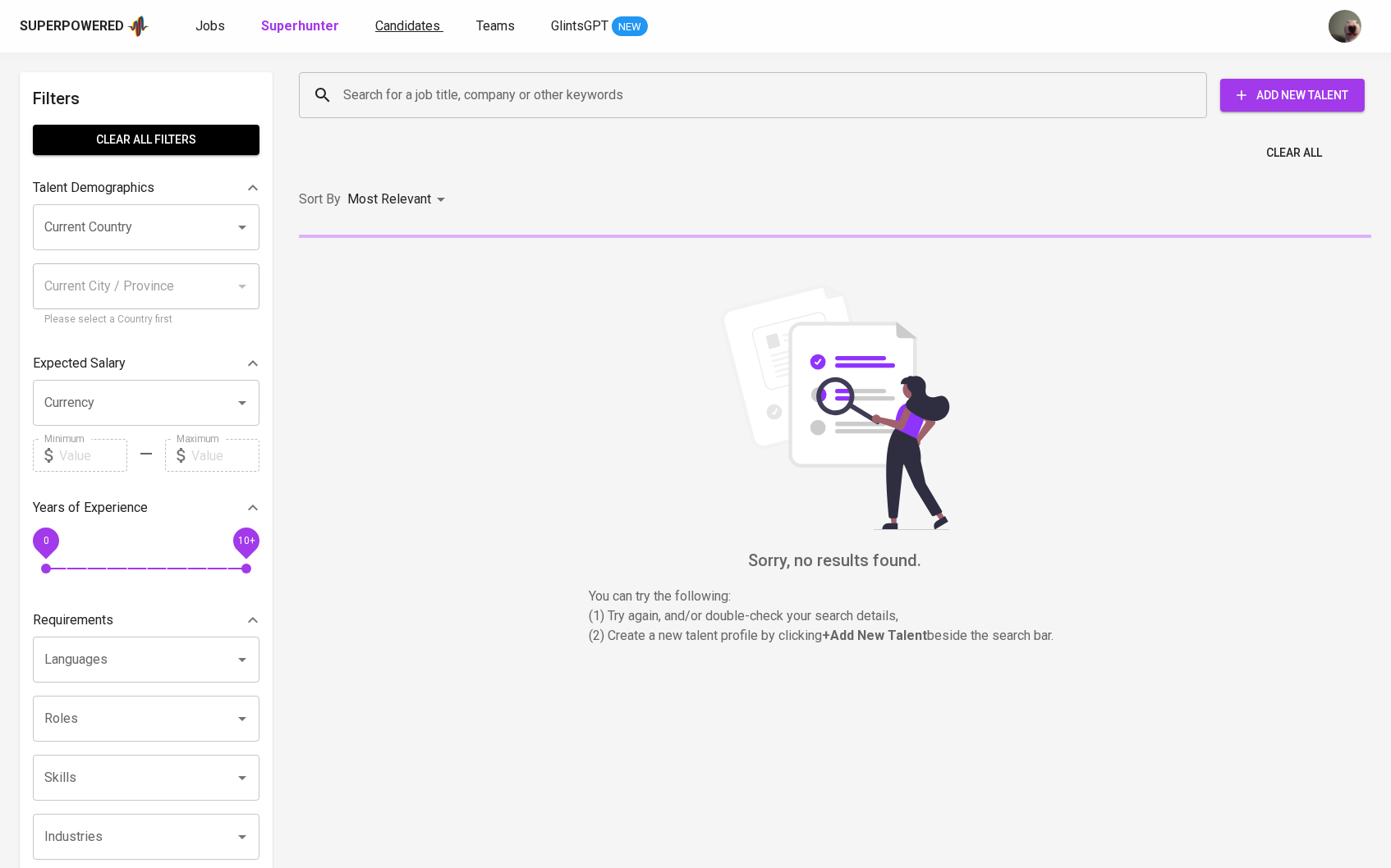
click at [384, 34] on link "Candidates" at bounding box center [410, 26] width 69 height 20
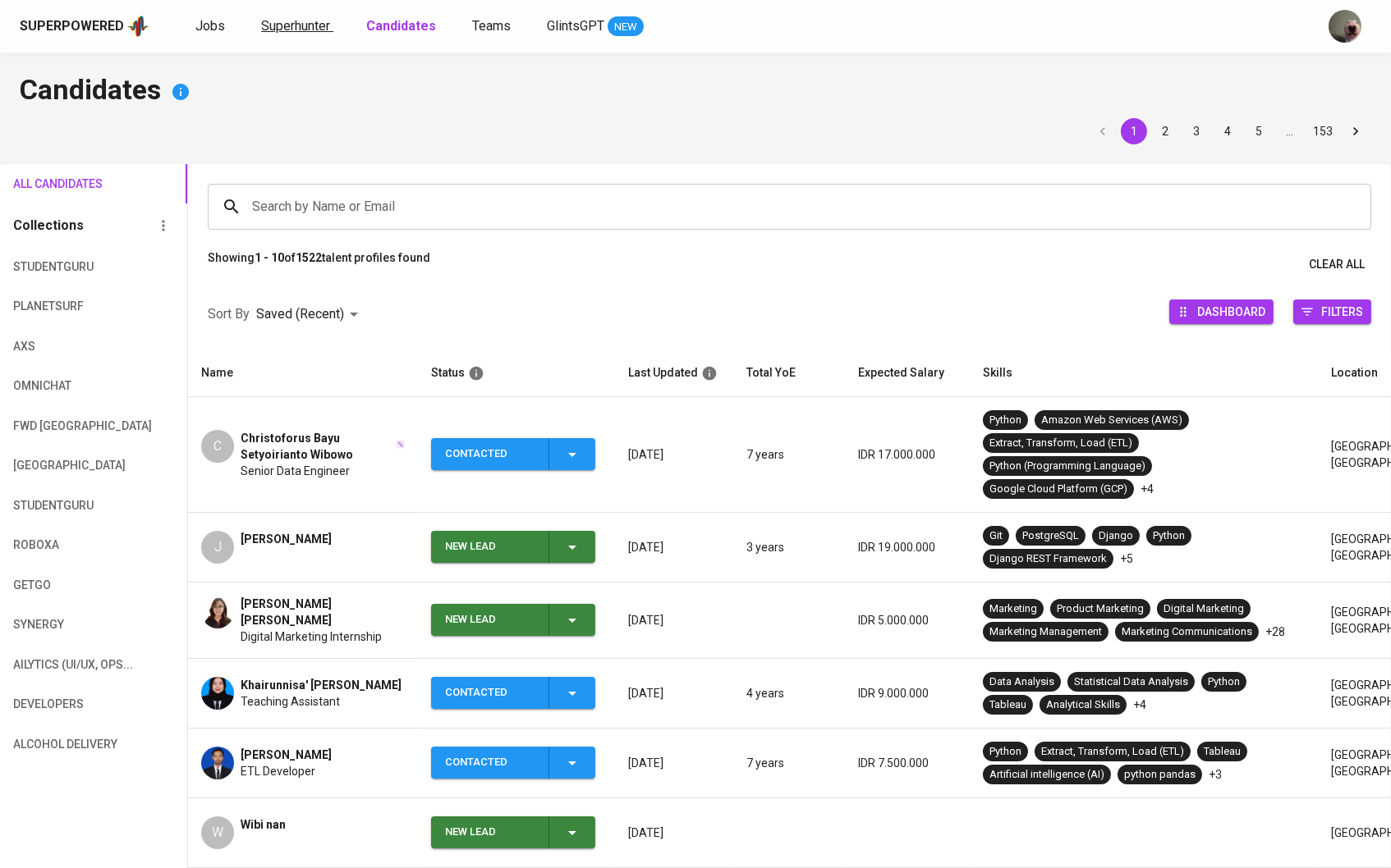
drag, startPoint x: 294, startPoint y: 10, endPoint x: 294, endPoint y: 19, distance: 9.0
click at [294, 10] on div "Superpowered Jobs Superhunter Candidates Teams GlintsGPT NEW" at bounding box center [696, 26] width 1391 height 52
click at [294, 19] on span "Superhunter" at bounding box center [295, 26] width 69 height 15
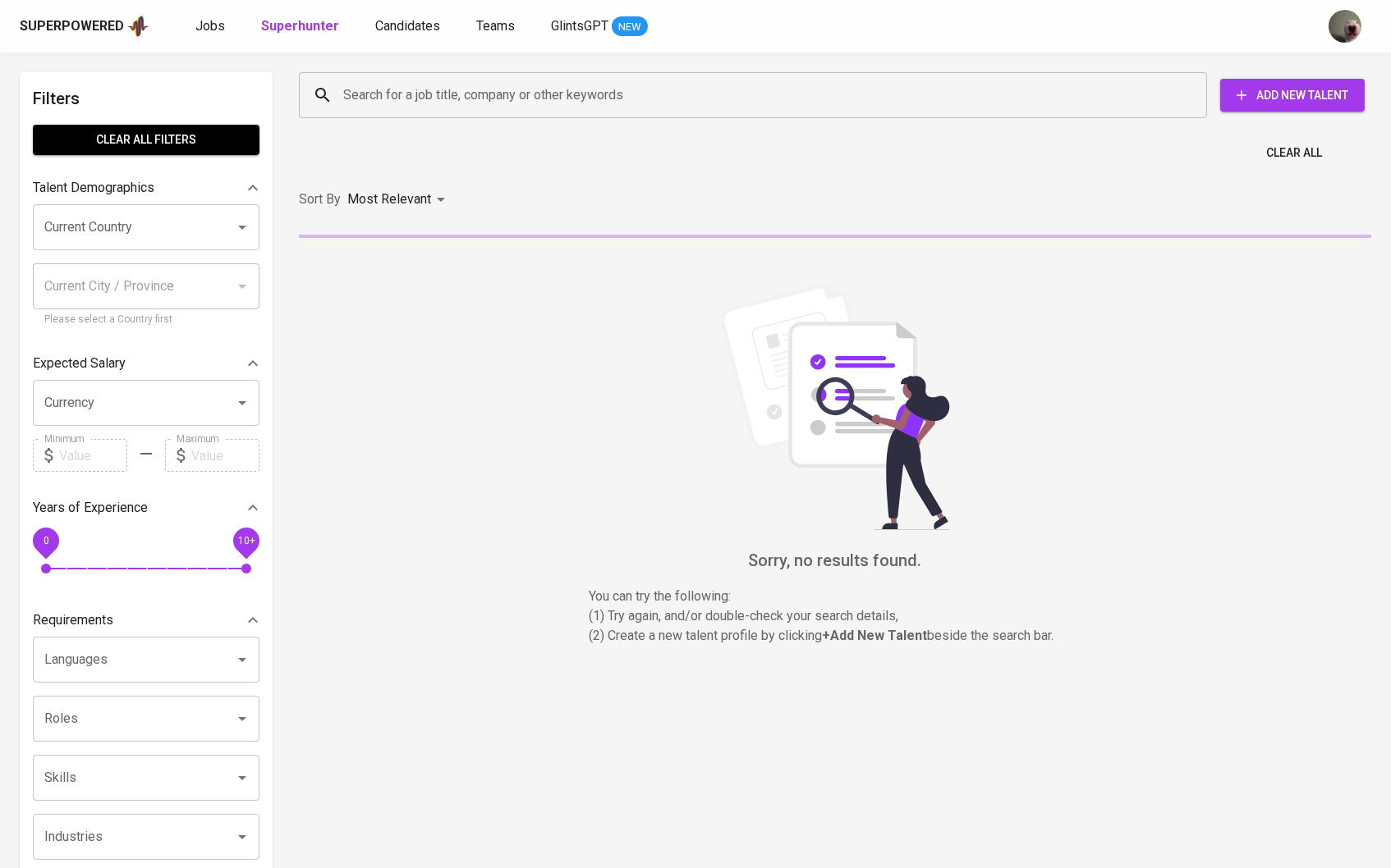
click at [376, 75] on div "Search for a job title, company or other keywords" at bounding box center [752, 96] width 908 height 46
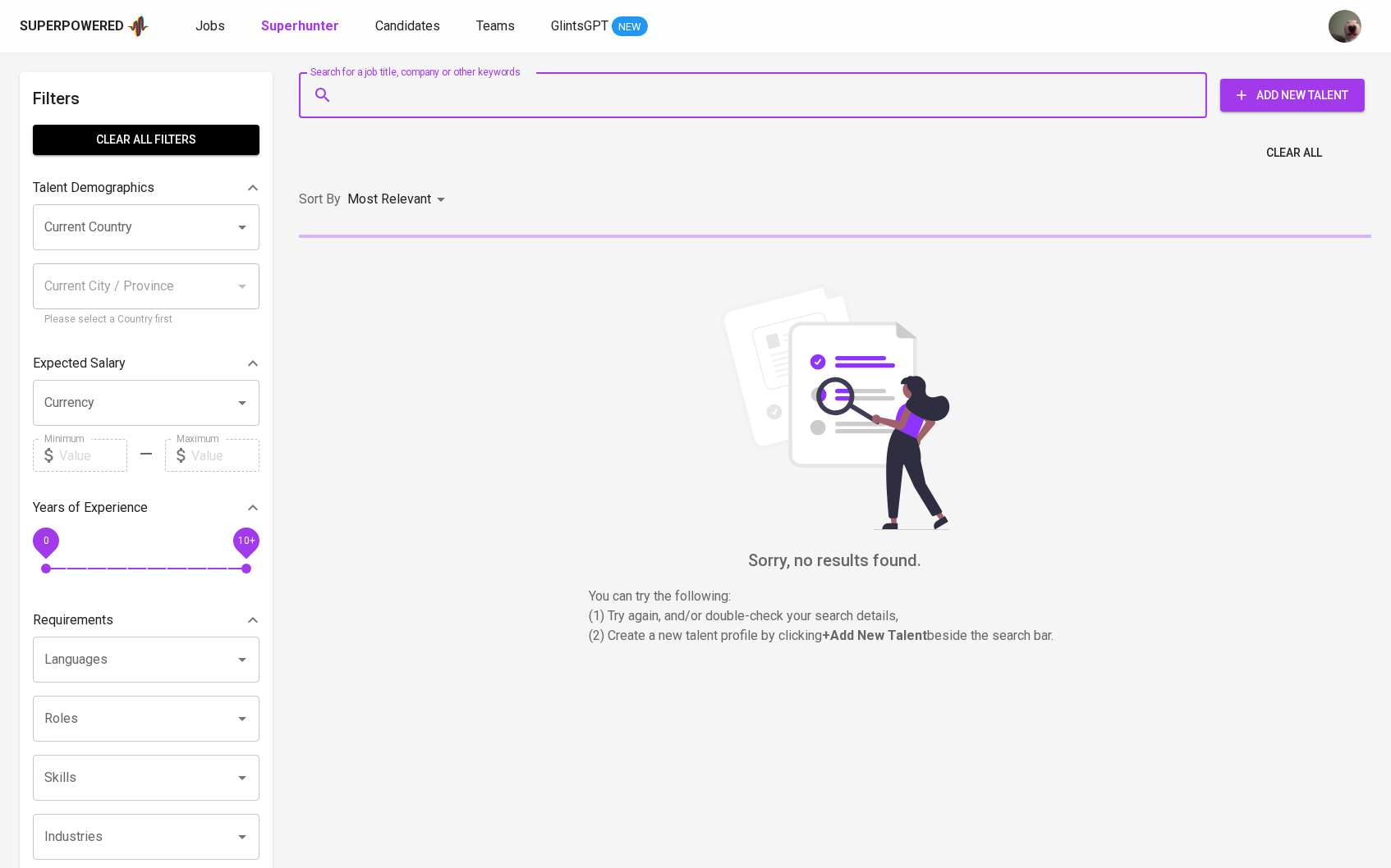
paste input "Dwi Sulfahnur Second degree connection"
type input "Dwi Sulfahnur Second degree connection"
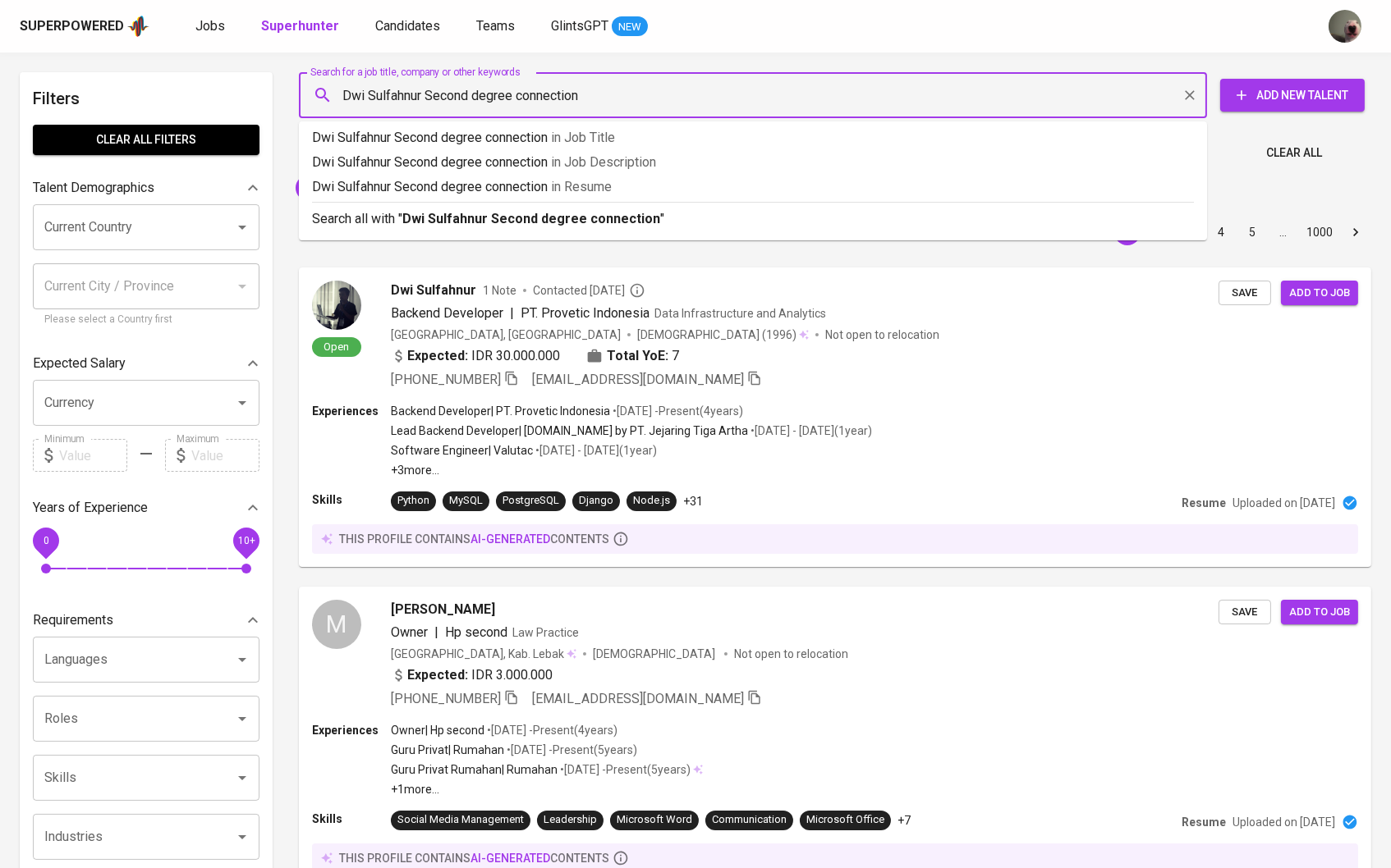
drag, startPoint x: 621, startPoint y: 91, endPoint x: 425, endPoint y: 94, distance: 196.0
click at [425, 94] on input "Dwi Sulfahnur Second degree connection" at bounding box center [756, 95] width 836 height 31
type input "Dwi Sulfahnur Second degree connection"
click at [434, 294] on span "Dwi Sulfahnur" at bounding box center [432, 290] width 85 height 19
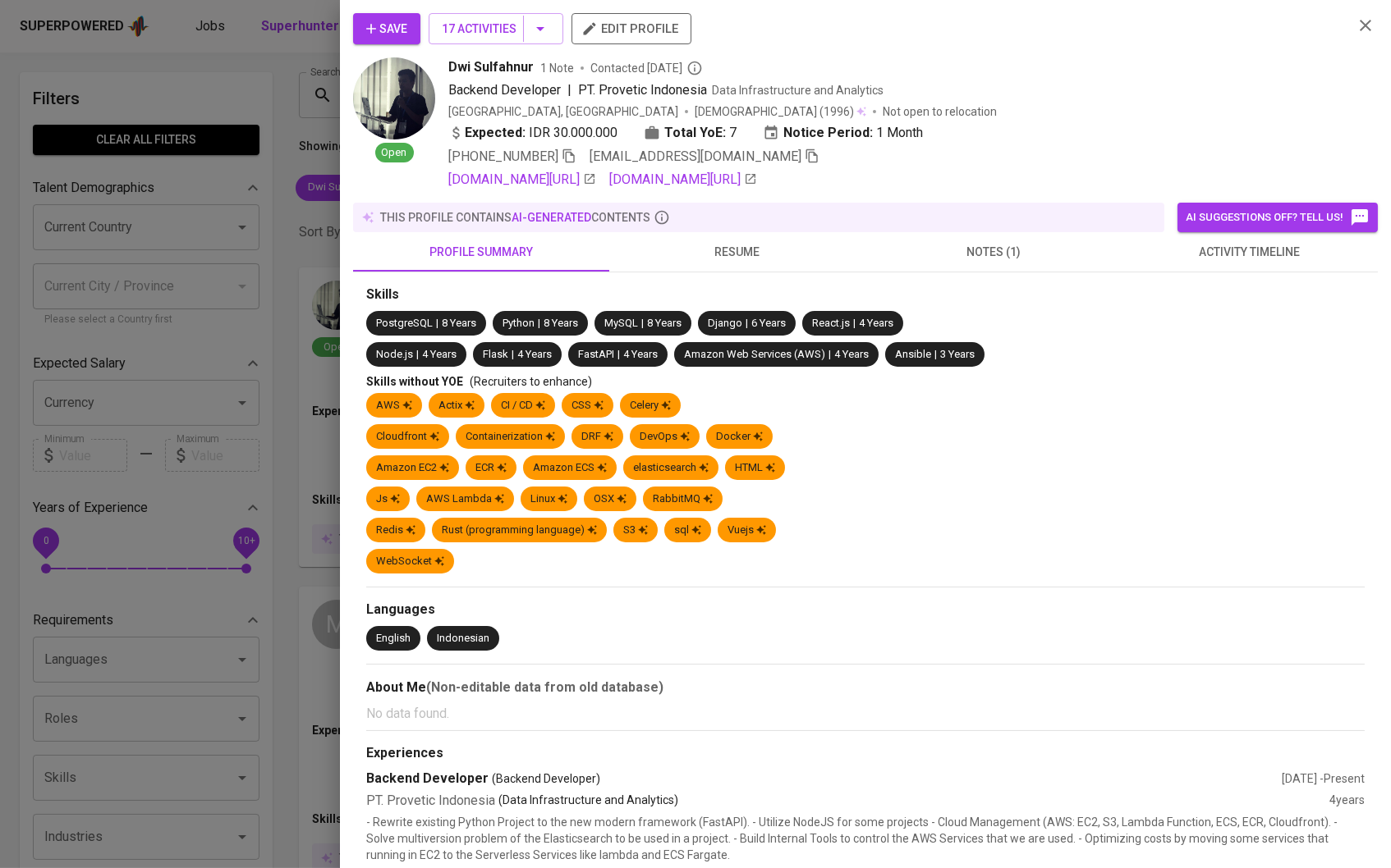
click at [978, 249] on span "notes (1)" at bounding box center [993, 252] width 237 height 20
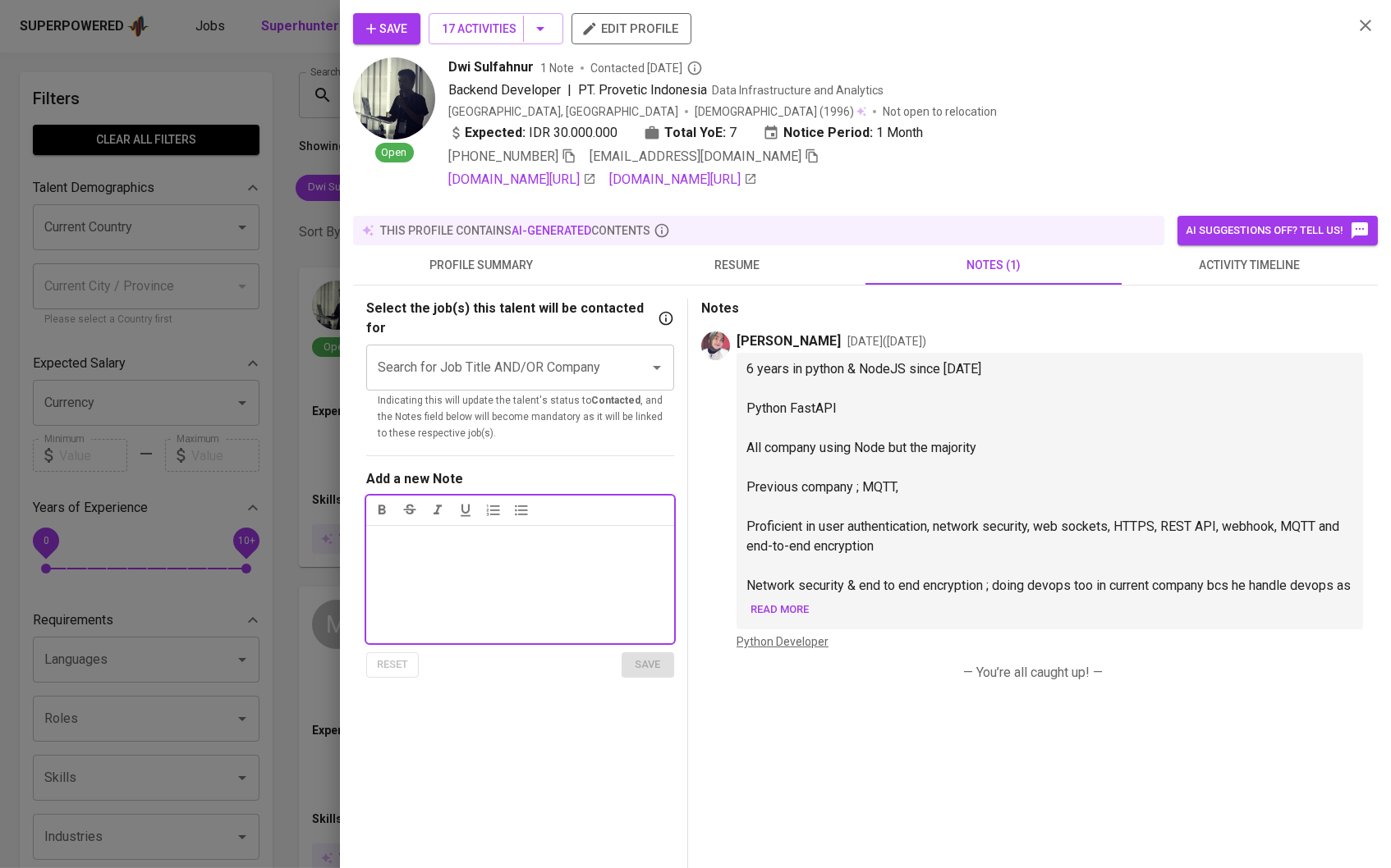
click at [1235, 282] on button "activity timeline" at bounding box center [1249, 265] width 256 height 40
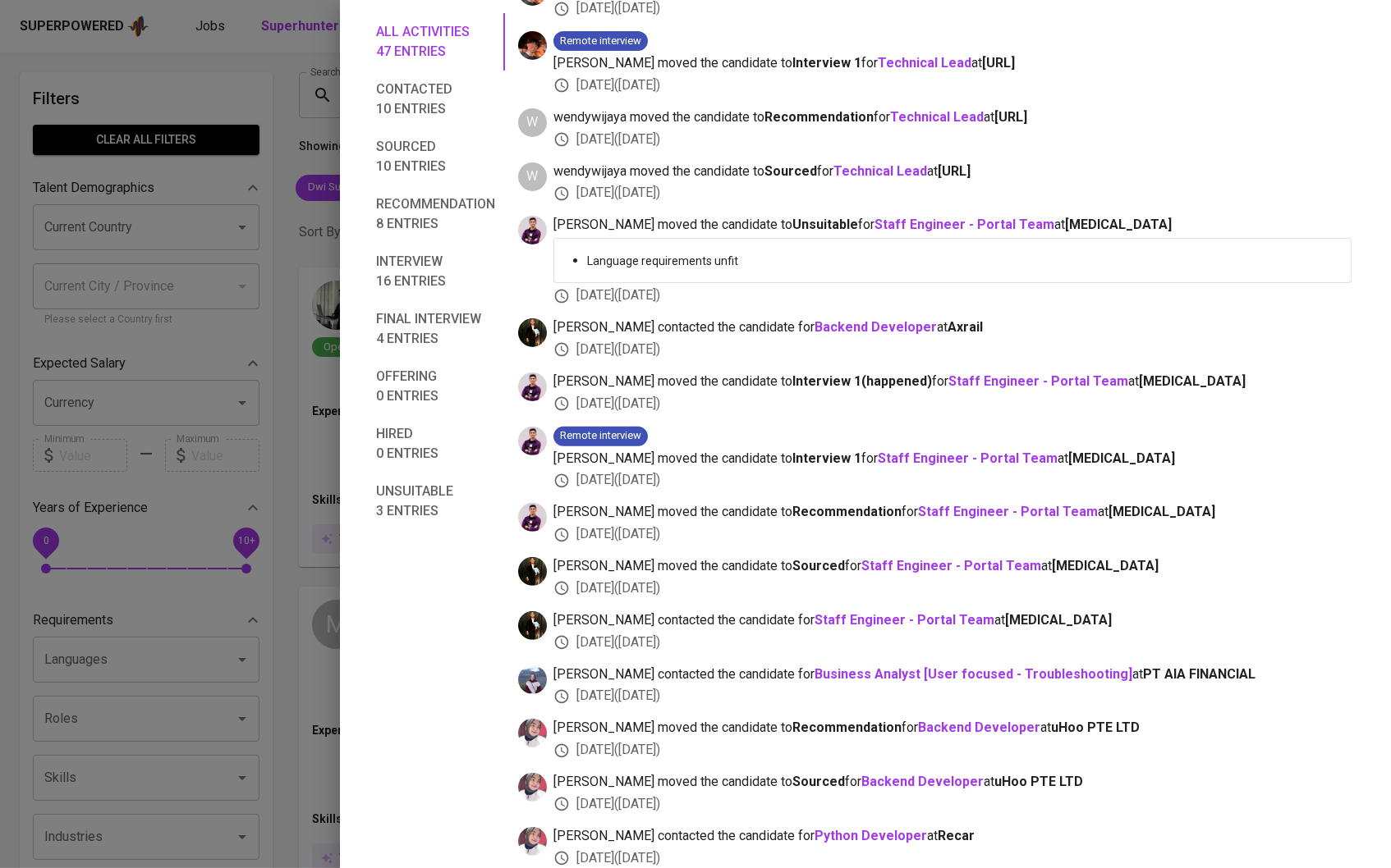
scroll to position [1075, 0]
